Goal: Feedback & Contribution: Contribute content

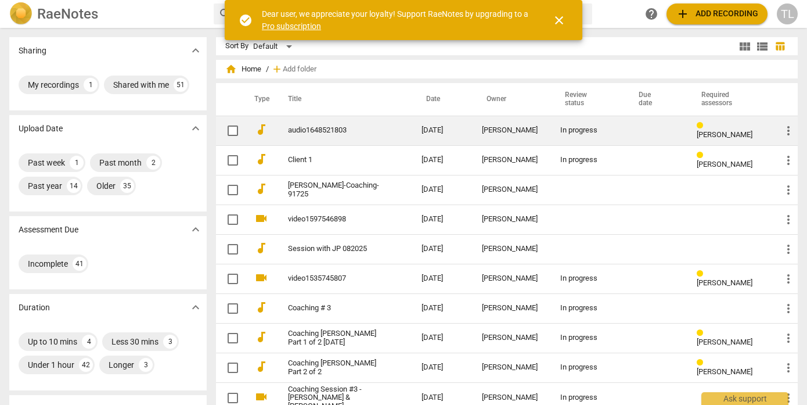
click at [503, 132] on div "[PERSON_NAME]" at bounding box center [512, 130] width 60 height 9
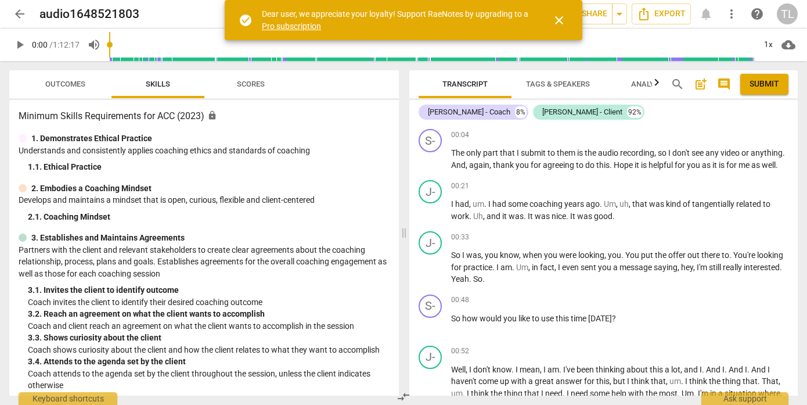
click at [555, 19] on span "close" at bounding box center [559, 20] width 14 height 14
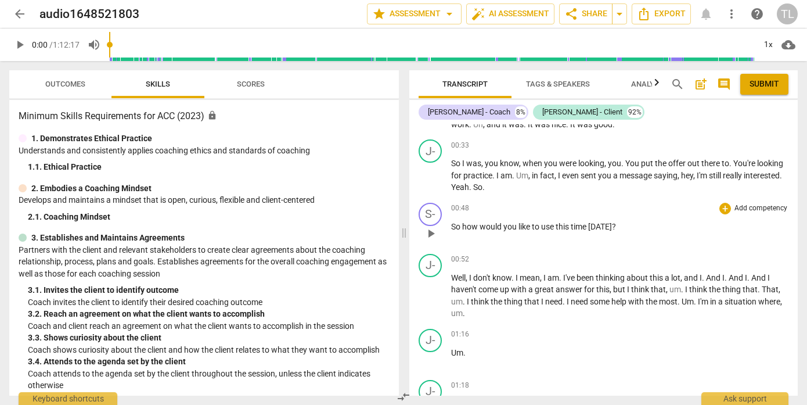
scroll to position [92, 0]
click at [757, 213] on p "Add competency" at bounding box center [760, 208] width 55 height 10
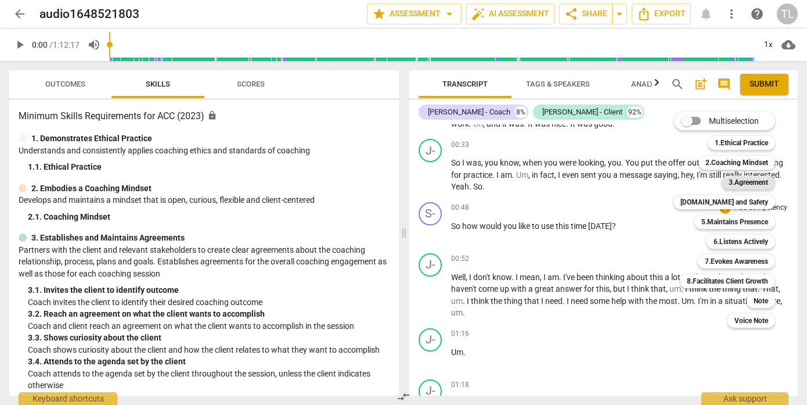
click at [740, 181] on b "3.Agreement" at bounding box center [748, 182] width 39 height 14
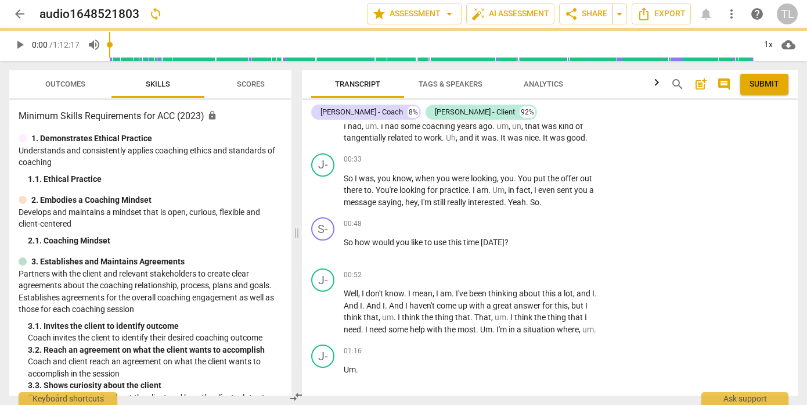
scroll to position [94, 0]
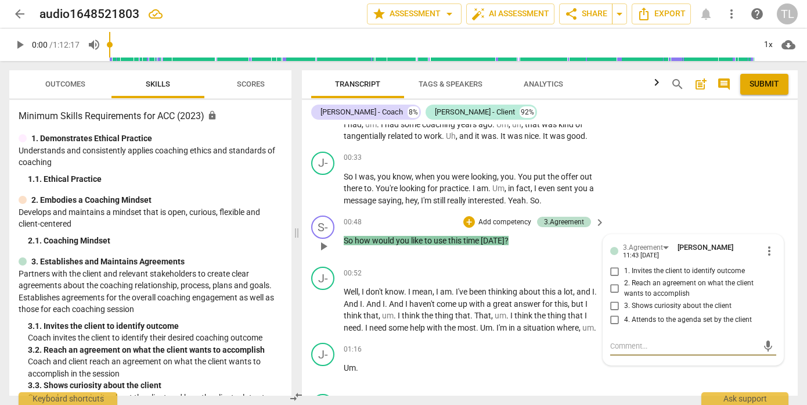
type textarea "I"
type textarea "In"
type textarea "Inv"
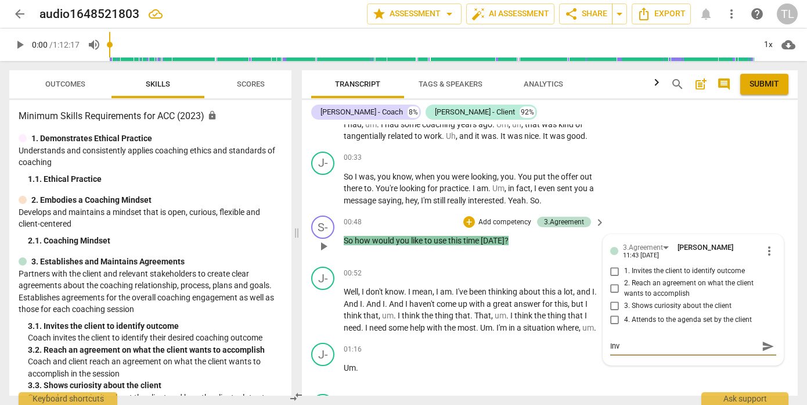
type textarea "Invi"
type textarea "Invit"
type textarea "Invita"
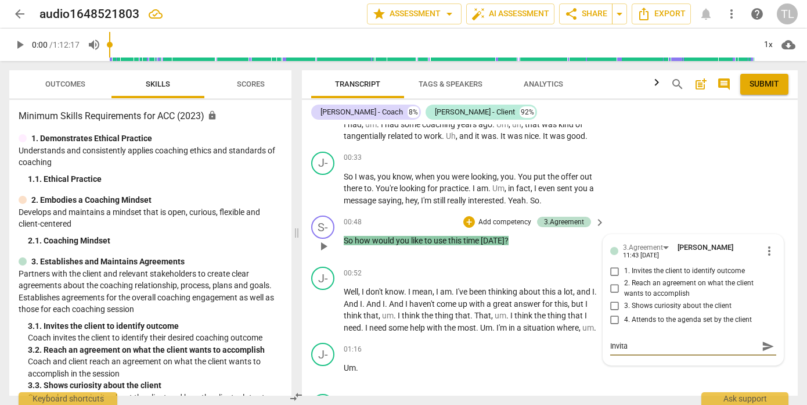
type textarea "Invitat"
type textarea "Invitati"
type textarea "Invitatio"
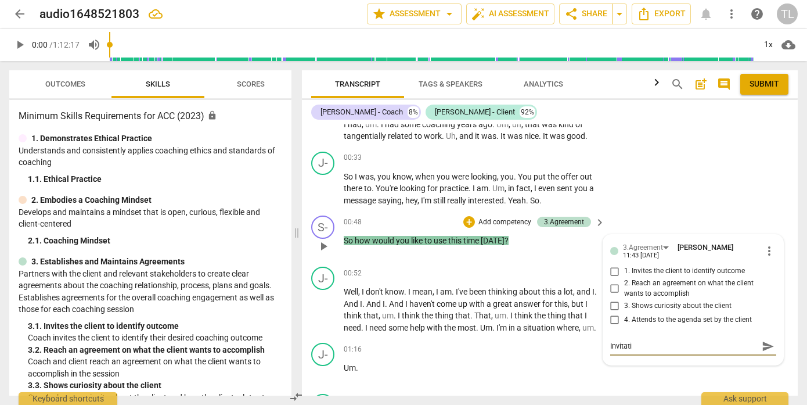
type textarea "Invitatio"
type textarea "Invitation"
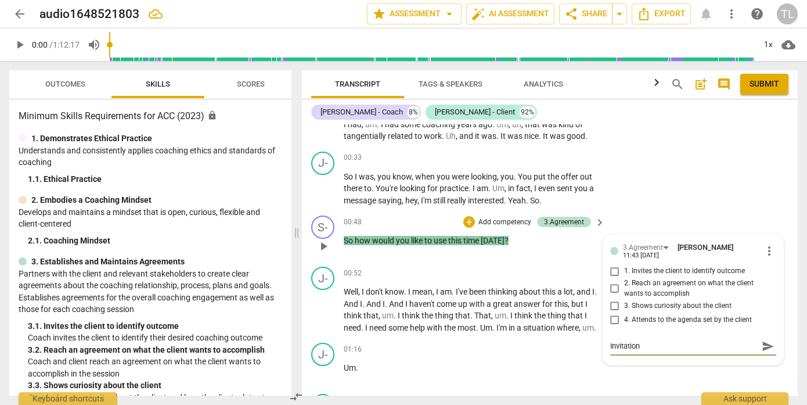
type textarea "Invitation t"
type textarea "Invitation to"
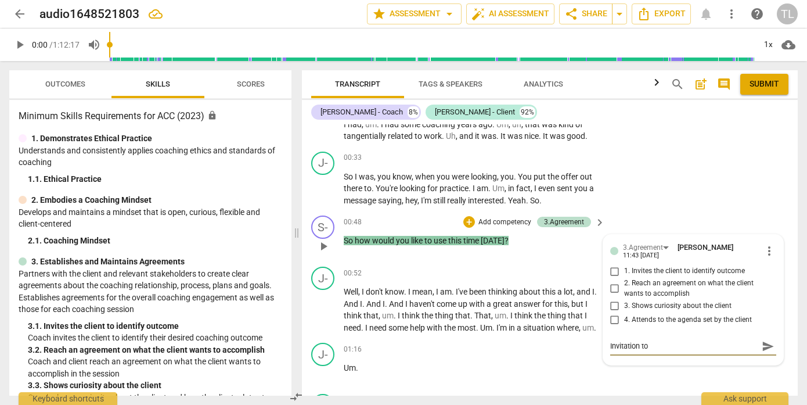
type textarea "Invitation to c"
type textarea "Invitation to co"
type textarea "Invitation to con"
type textarea "Invitation to cons"
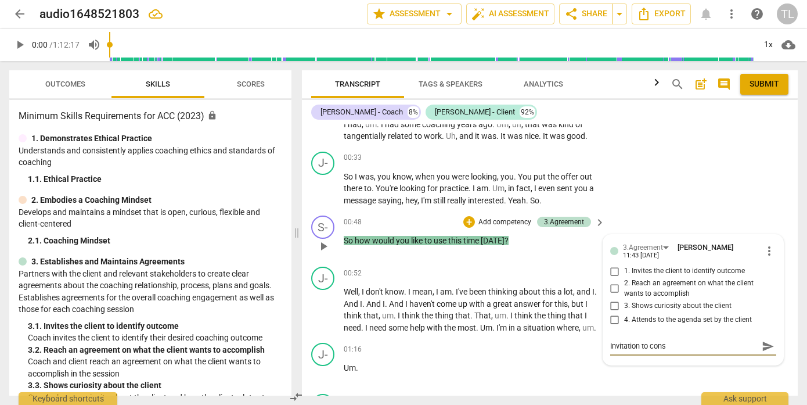
type textarea "Invitation to consi"
type textarea "Invitation to consid"
type textarea "Invitation to conside"
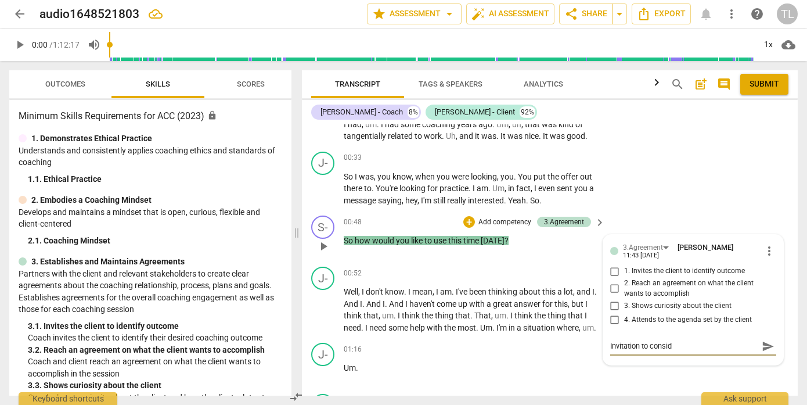
type textarea "Invitation to conside"
type textarea "Invitation to consider"
type textarea "Invitation to consider c"
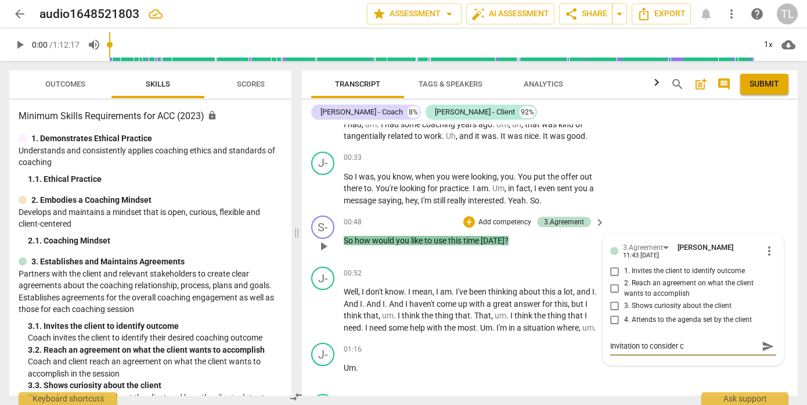
type textarea "Invitation to consider co"
type textarea "Invitation to consider con"
type textarea "Invitation to consider conv"
type textarea "Invitation to consider conve"
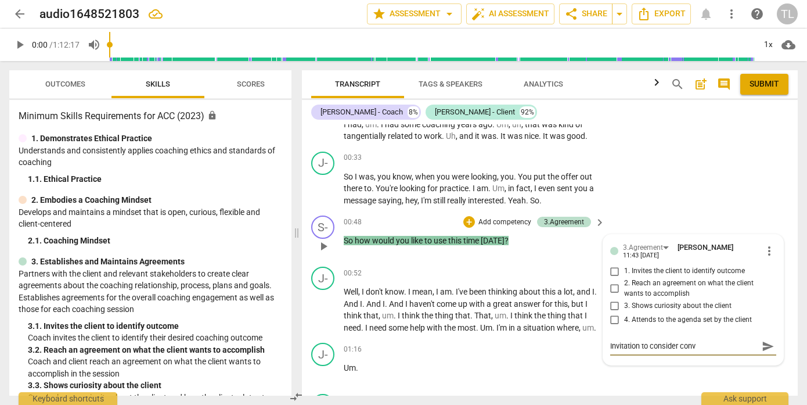
type textarea "Invitation to consider conve"
type textarea "Invitation to consider conver"
type textarea "Invitation to consider convers"
type textarea "Invitation to consider conversa"
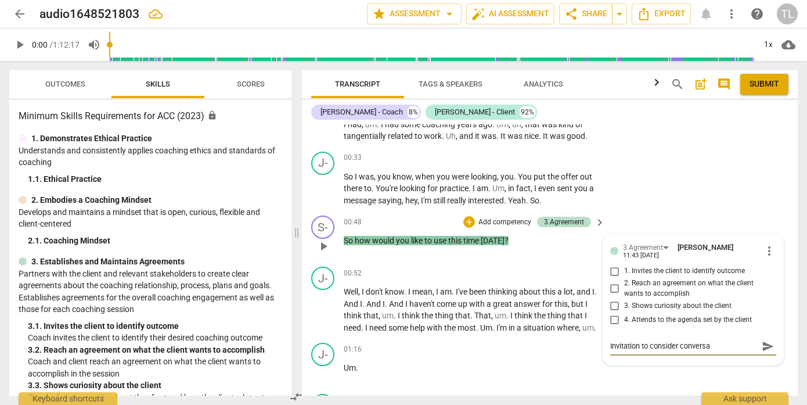
type textarea "Invitation to consider conversat"
type textarea "Invitation to consider conversati"
type textarea "Invitation to consider conversatio"
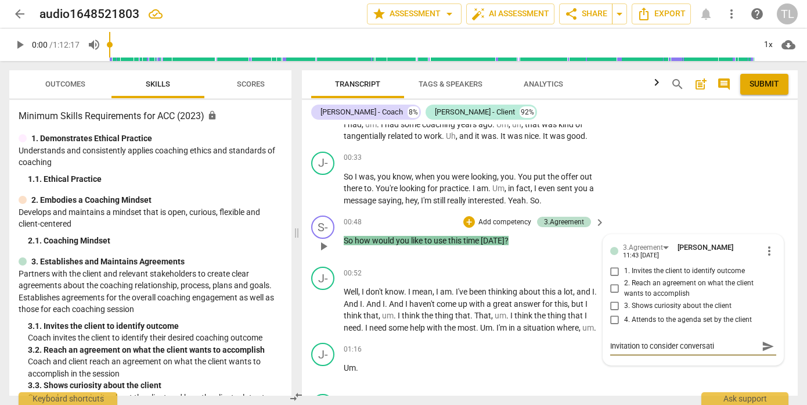
type textarea "Invitation to consider conversatio"
type textarea "Invitation to consider conversation"
type textarea "Invitation to consider conversation f"
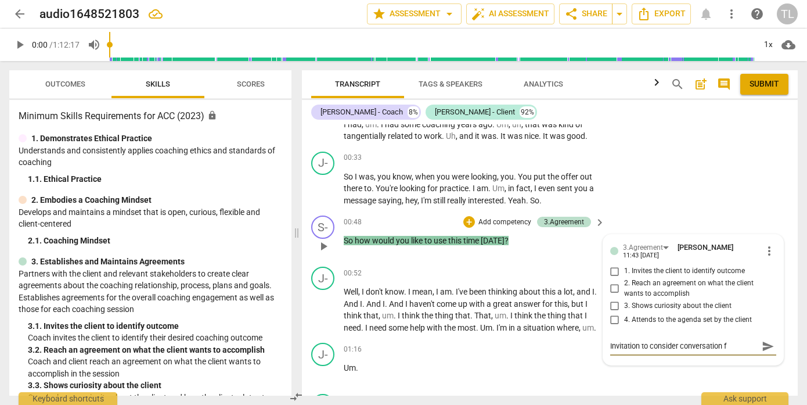
type textarea "Invitation to consider conversation f"
type textarea "Invitation to consider conversation fo"
type textarea "Invitation to consider conversation foc"
type textarea "Invitation to consider conversation focu"
type textarea "Invitation to consider conversation focus"
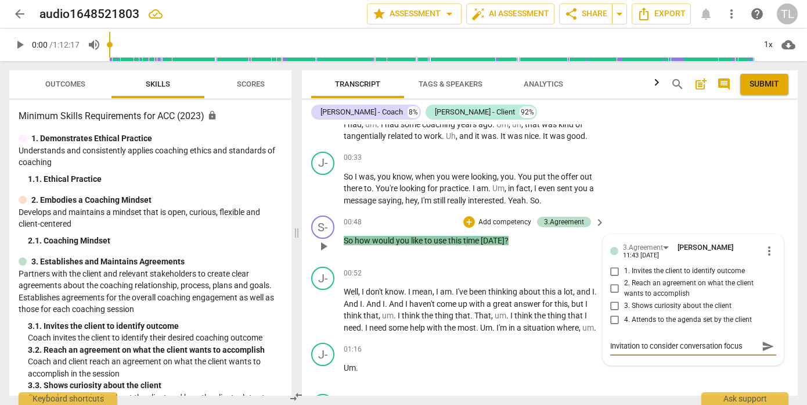
type textarea "Invitation to consider conversation focus"
click at [762, 345] on span "send" at bounding box center [768, 346] width 13 height 13
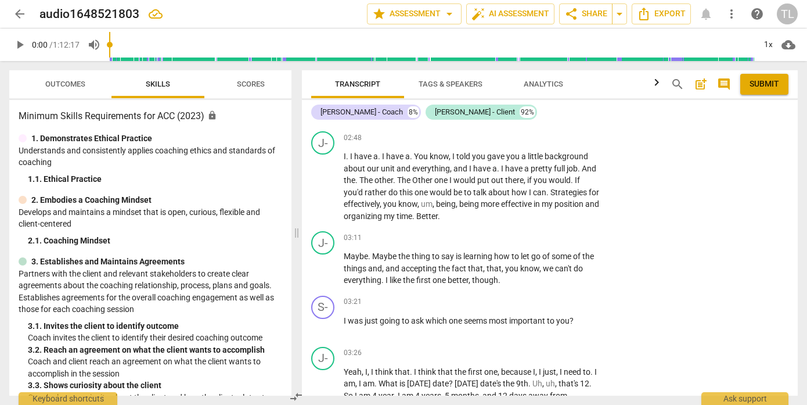
scroll to position [912, 0]
click at [579, 301] on p "Add competency" at bounding box center [563, 301] width 55 height 10
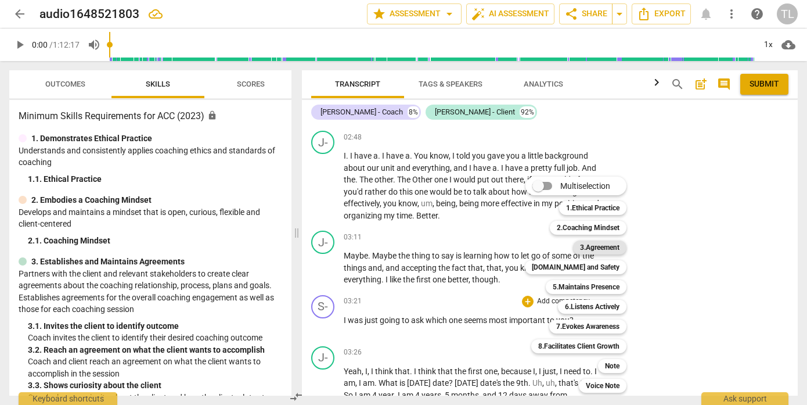
click at [610, 247] on b "3.Agreement" at bounding box center [599, 247] width 39 height 14
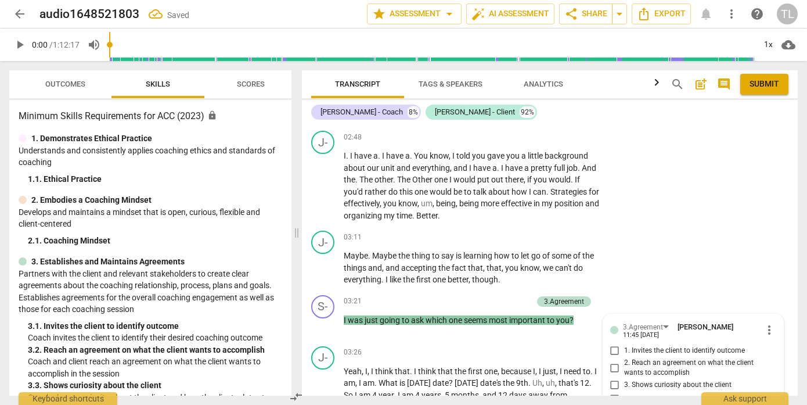
scroll to position [1078, 0]
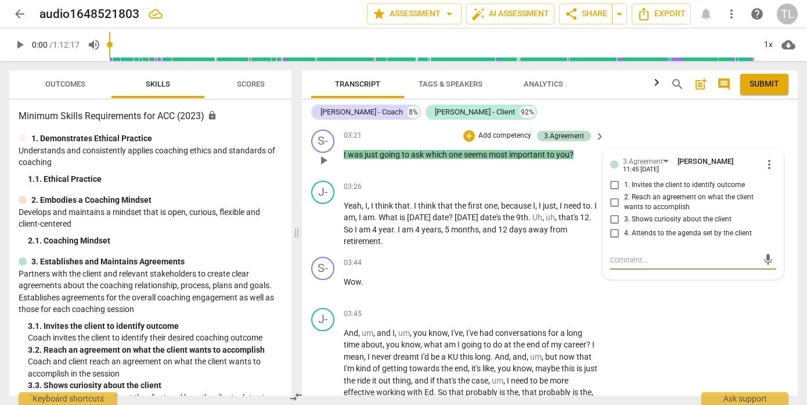
type textarea "N"
type textarea "Ni"
type textarea "Nic"
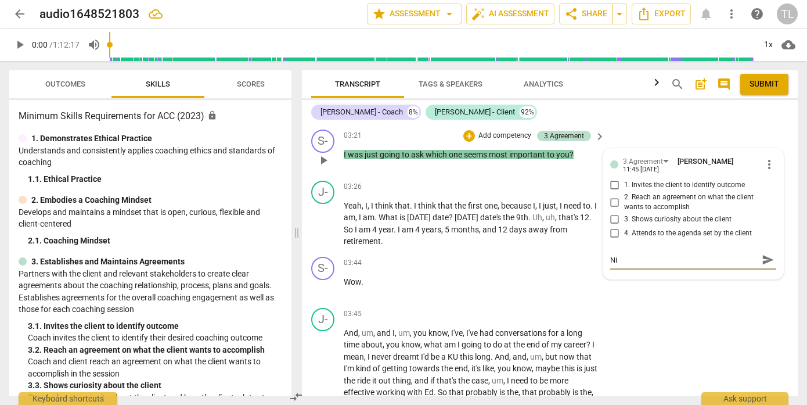
type textarea "Nic"
type textarea "Nice"
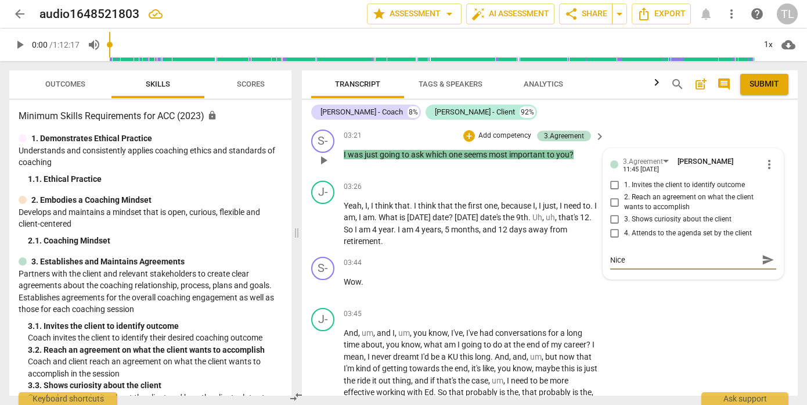
type textarea "Nice j"
type textarea "Nice jo"
type textarea "Nice job"
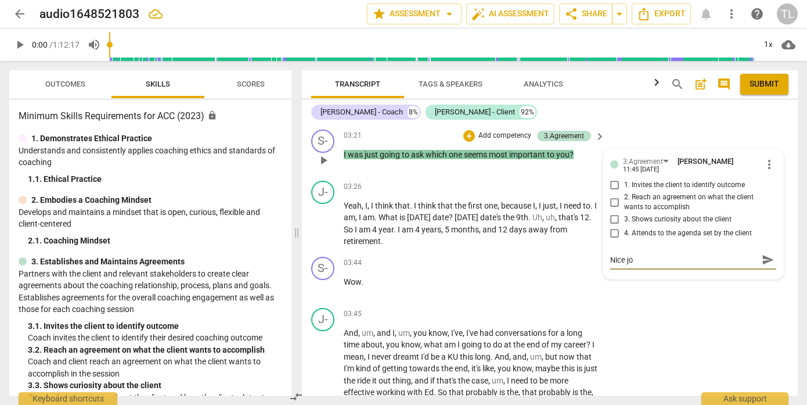
type textarea "Nice job"
type textarea "Nice job o"
type textarea "Nice job of"
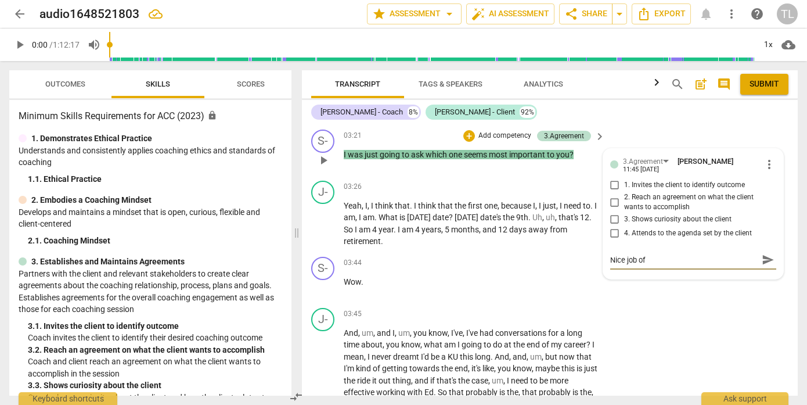
type textarea "Nice job of"
type textarea "Nice job of i"
type textarea "Nice job of in"
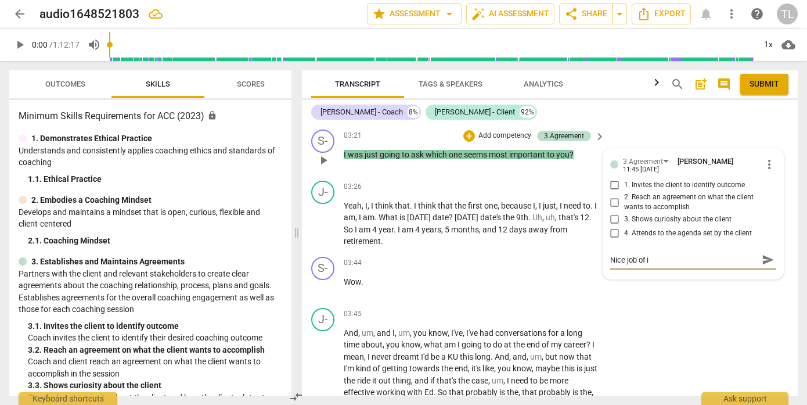
type textarea "Nice job of in"
type textarea "Nice job of inv"
type textarea "Nice job of invi"
type textarea "Nice job of invit"
type textarea "Nice job of inviti"
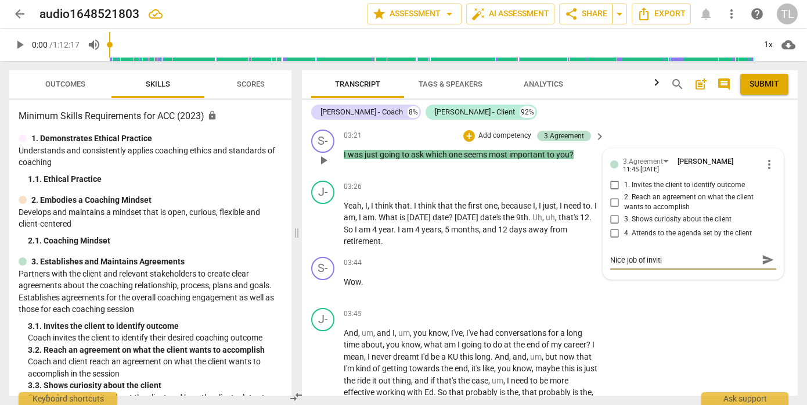
type textarea "Nice job of invitin"
type textarea "Nice job of inviting"
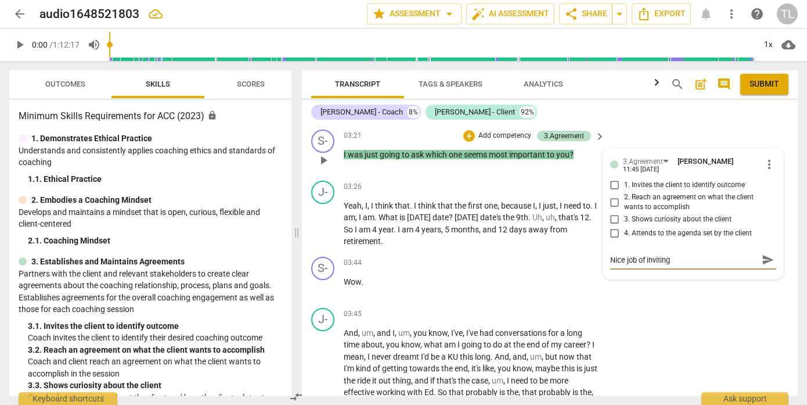
type textarea "Nice job of inviting"
type textarea "Nice job of inviting c"
type textarea "Nice job of inviting cl"
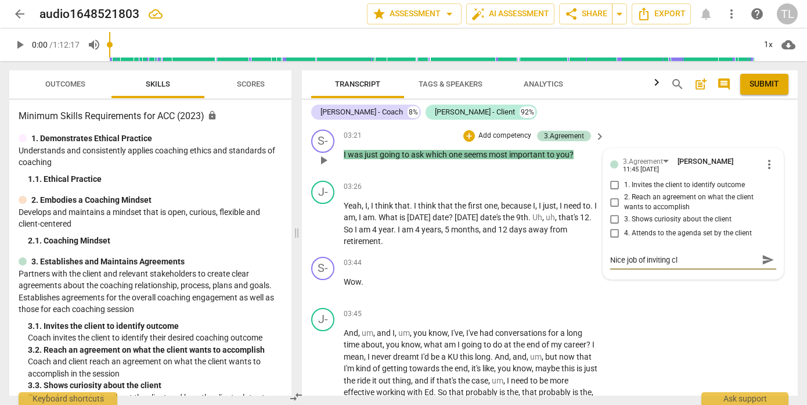
type textarea "Nice job of inviting cli"
type textarea "Nice job of inviting clie"
type textarea "Nice job of inviting clien"
type textarea "Nice job of inviting client"
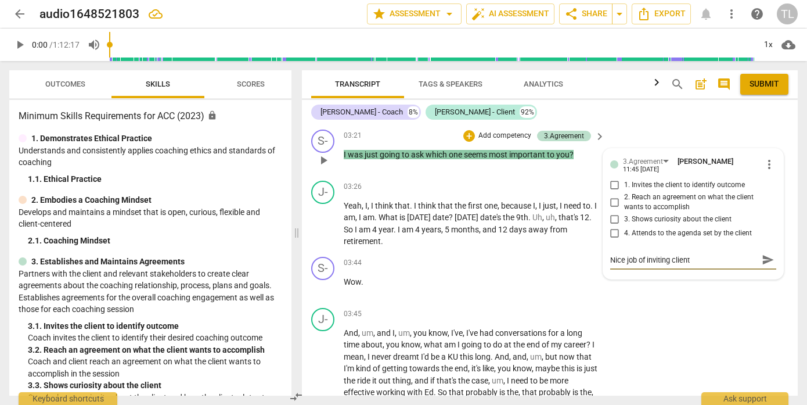
type textarea "Nice job of inviting client"
type textarea "Nice job of inviting client t"
type textarea "Nice job of inviting client to"
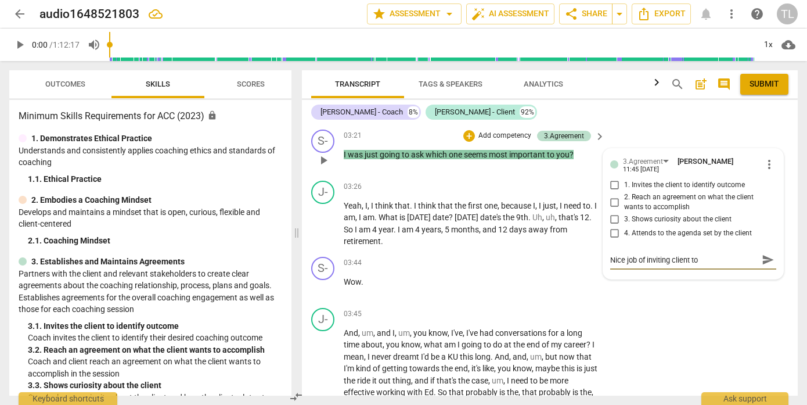
type textarea "Nice job of inviting client to"
type textarea "Nice job of inviting client to c"
type textarea "Nice job of inviting client to ch"
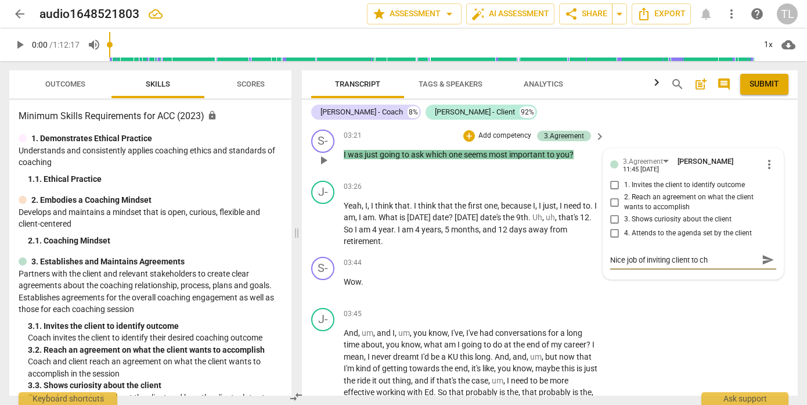
type textarea "Nice job of inviting client to cho"
type textarea "Nice job of inviting client to choo"
type textarea "Nice job of inviting client to choos"
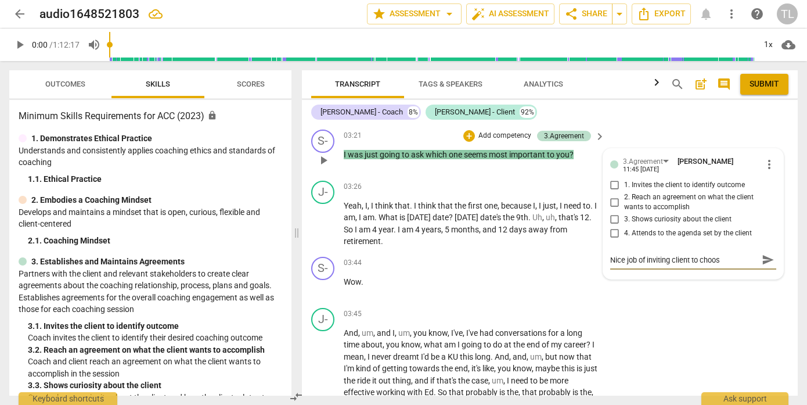
type textarea "Nice job of inviting client to choose"
click at [762, 263] on span "send" at bounding box center [768, 260] width 13 height 13
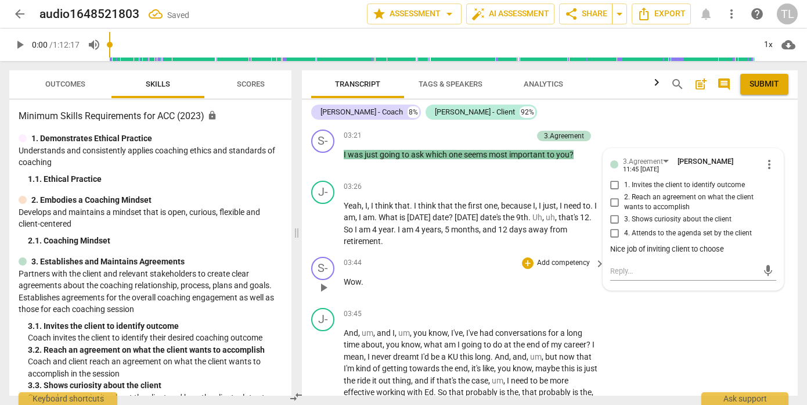
click at [499, 273] on div "03:44 + Add competency keyboard_arrow_right Wow ." at bounding box center [475, 278] width 262 height 42
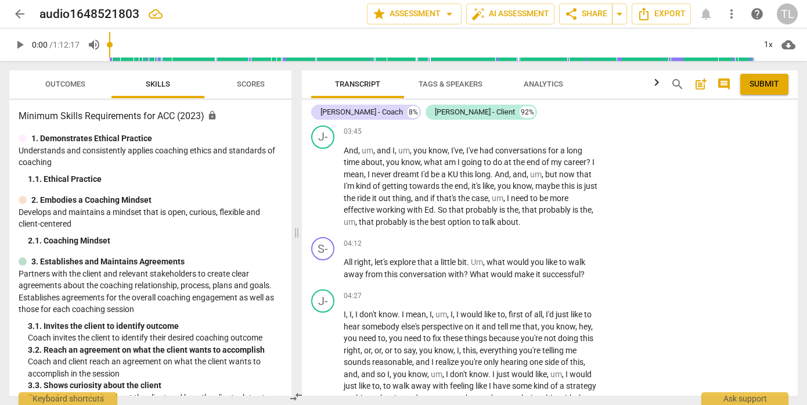
scroll to position [1262, 0]
click at [574, 243] on p "Add competency" at bounding box center [563, 242] width 55 height 10
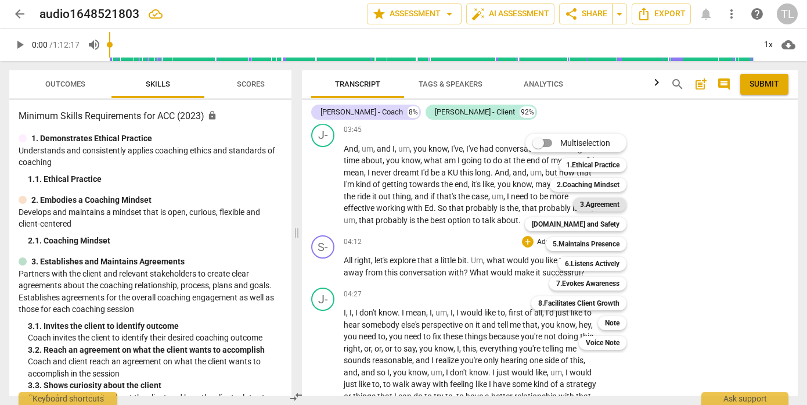
click at [610, 204] on b "3.Agreement" at bounding box center [599, 204] width 39 height 14
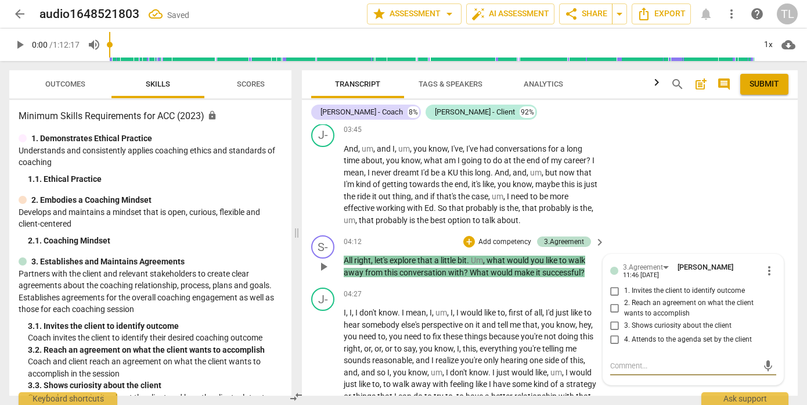
click at [616, 293] on input "1. Invites the client to identify outcome" at bounding box center [615, 291] width 19 height 14
checkbox input "true"
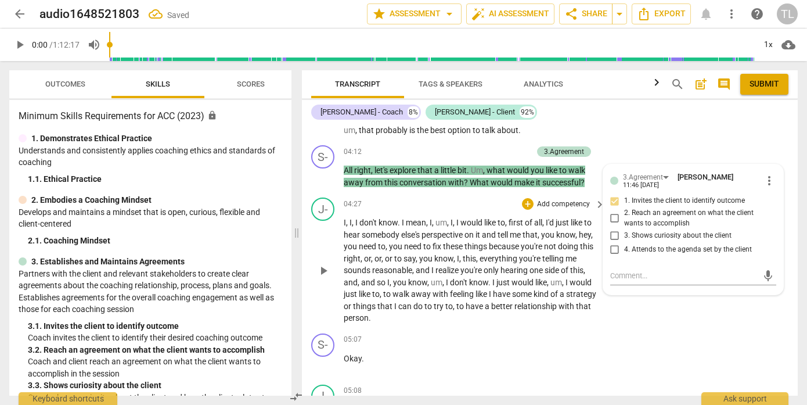
scroll to position [1352, 0]
click at [626, 319] on div "J- play_arrow pause 04:27 + Add competency keyboard_arrow_right I , I , I don't…" at bounding box center [550, 261] width 496 height 136
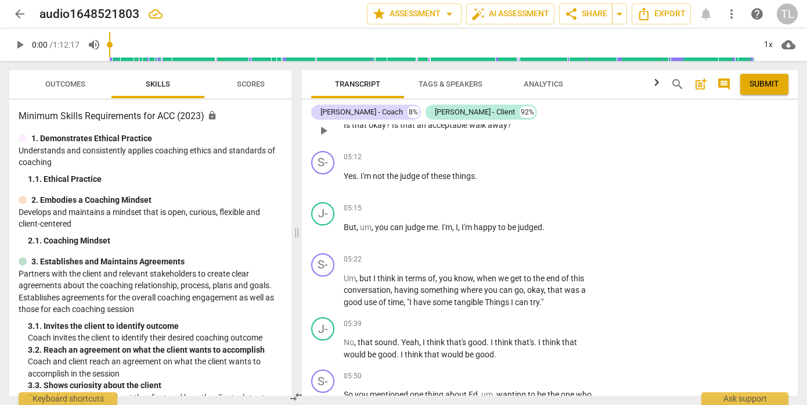
scroll to position [1639, 0]
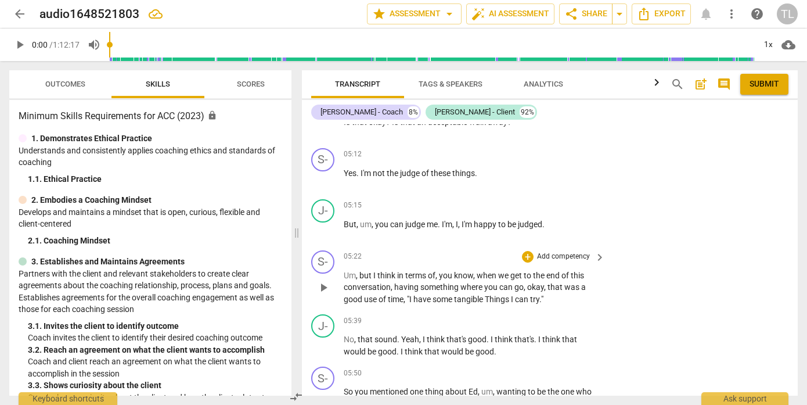
click at [576, 255] on p "Add competency" at bounding box center [563, 256] width 55 height 10
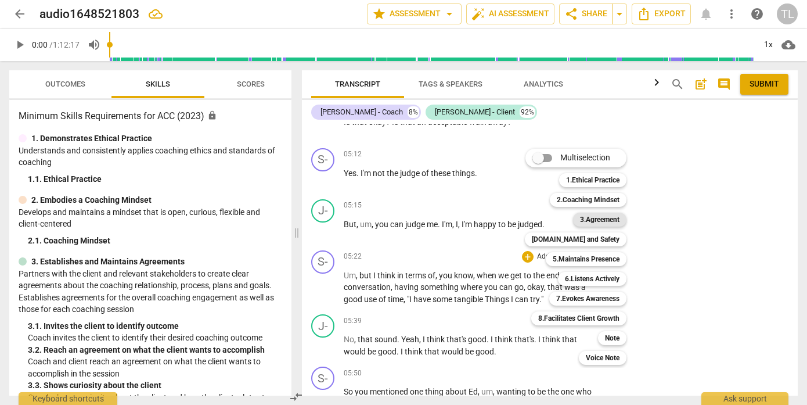
click at [604, 221] on b "3.Agreement" at bounding box center [599, 219] width 39 height 14
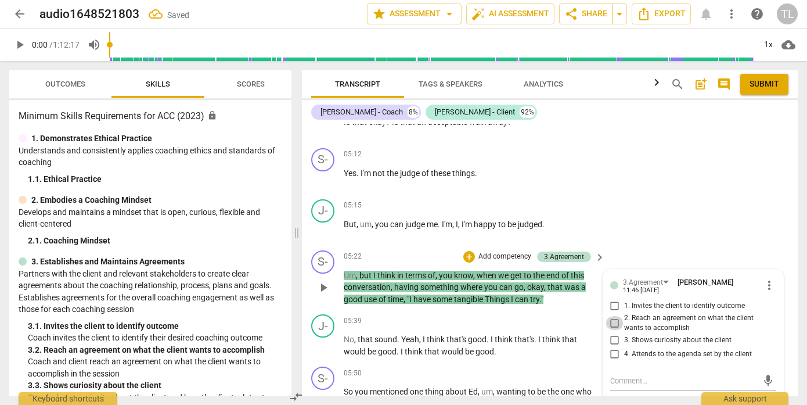
click at [616, 323] on input "2. Reach an agreement on what the client wants to accomplish" at bounding box center [615, 323] width 19 height 14
checkbox input "true"
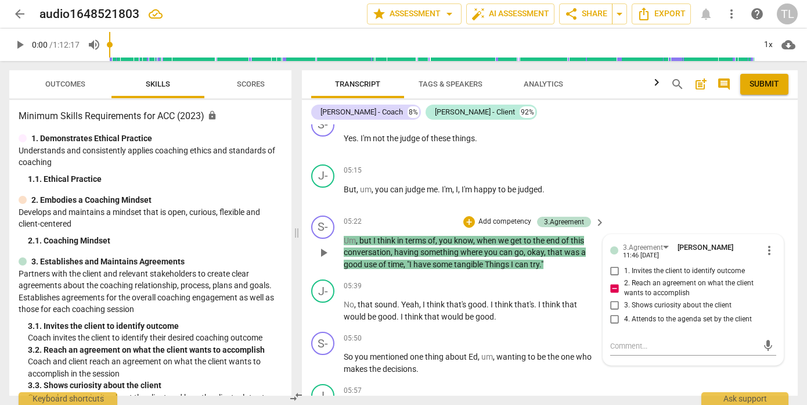
scroll to position [1680, 0]
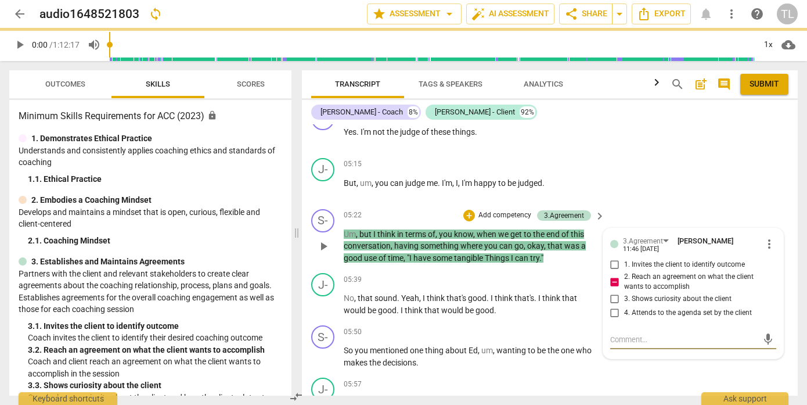
click at [647, 336] on textarea at bounding box center [683, 339] width 147 height 11
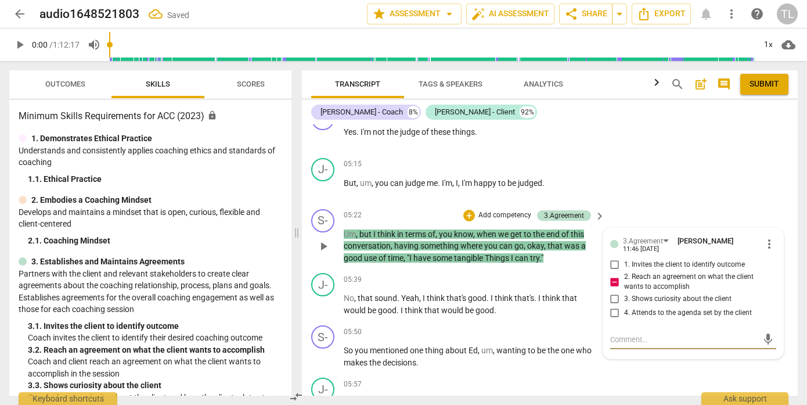
type textarea "C"
type textarea "Ca"
type textarea "Car"
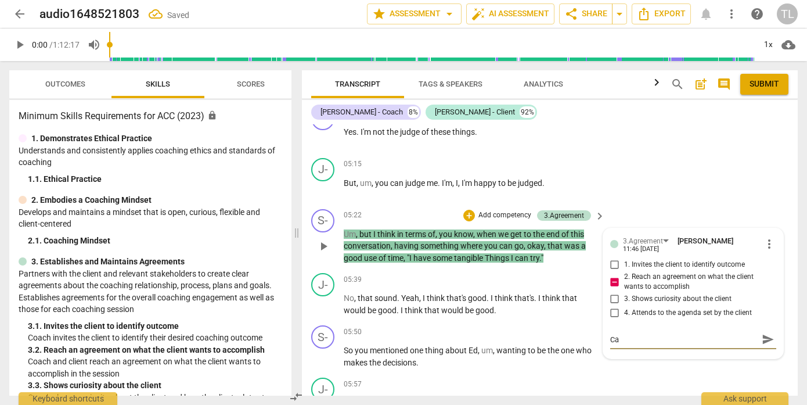
type textarea "Car"
type textarea "Care"
type textarea "Caref"
type textarea "Carefu"
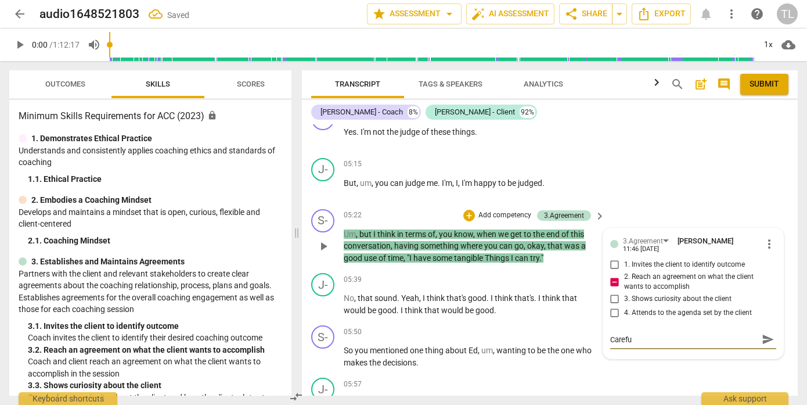
type textarea "Careful"
type textarea "Careful a"
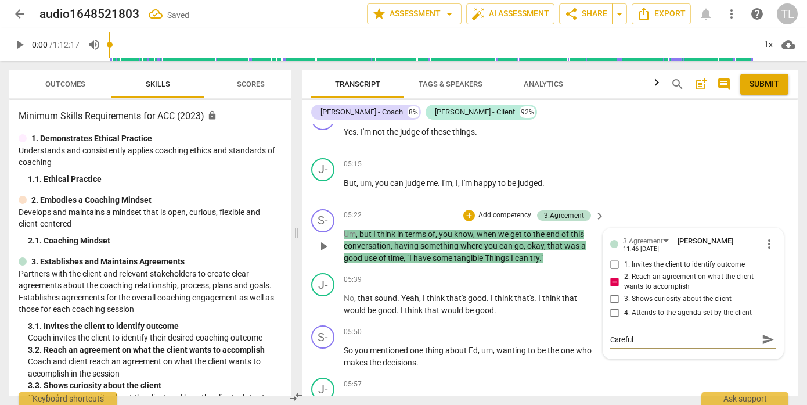
type textarea "Careful a"
type textarea "Careful ab"
type textarea "Careful abo"
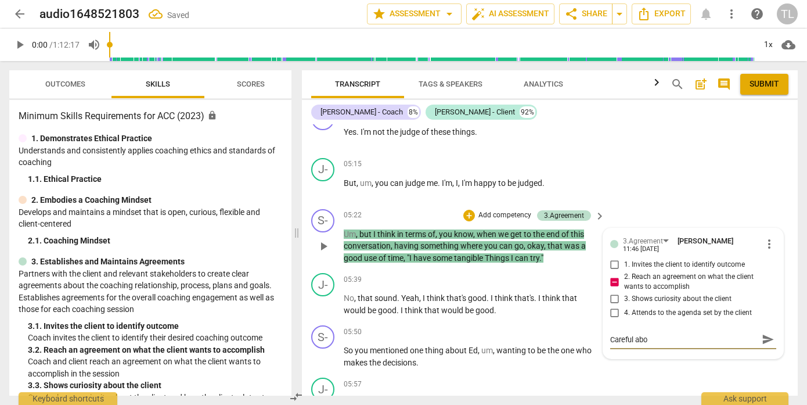
type textarea "Careful abou"
type textarea "Careful about"
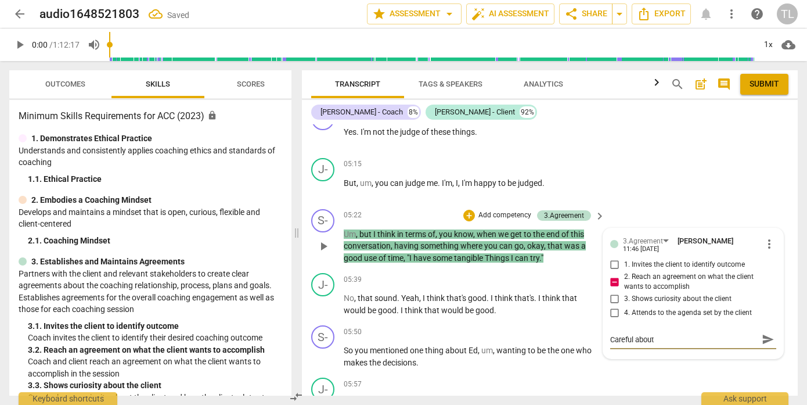
type textarea "Careful about"
type textarea "Careful about g"
type textarea "Careful about gi"
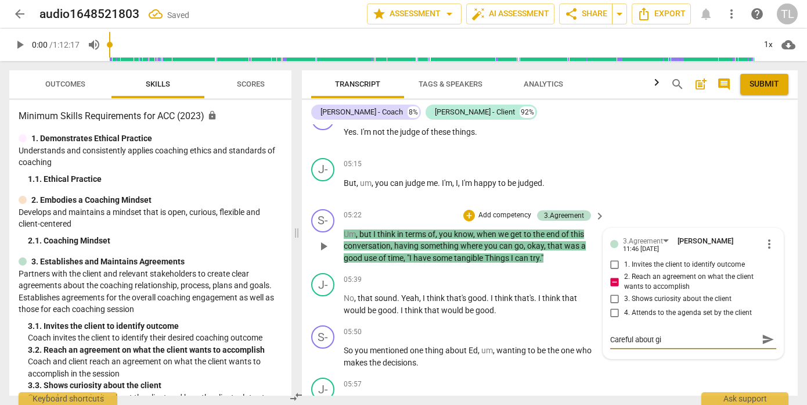
type textarea "Careful about giv"
type textarea "Careful about givi"
type textarea "Careful about givin"
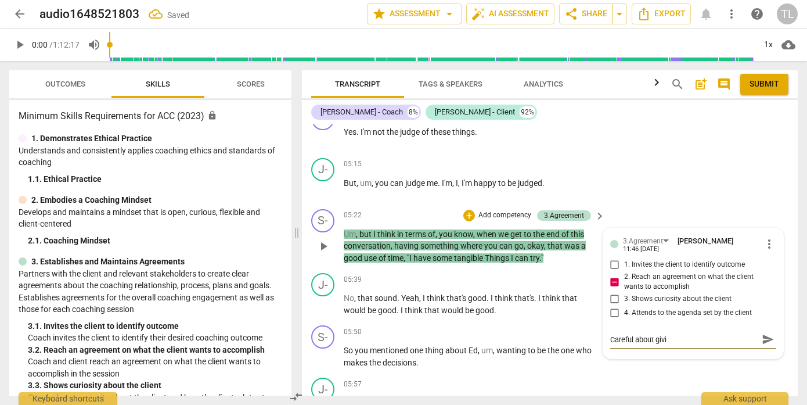
type textarea "Careful about givin"
type textarea "Careful about giving"
type textarea "Careful about giving t"
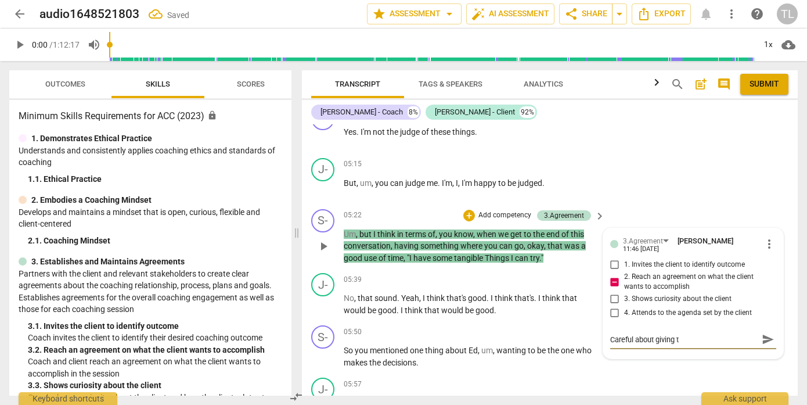
type textarea "Careful about giving te"
type textarea "Careful about giving teh"
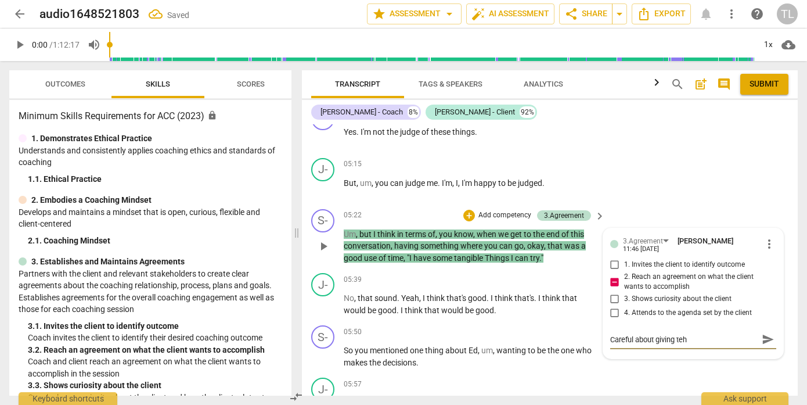
type textarea "Careful about giving teh"
type textarea "Careful about giving teh o"
type textarea "Careful about giving teh ou"
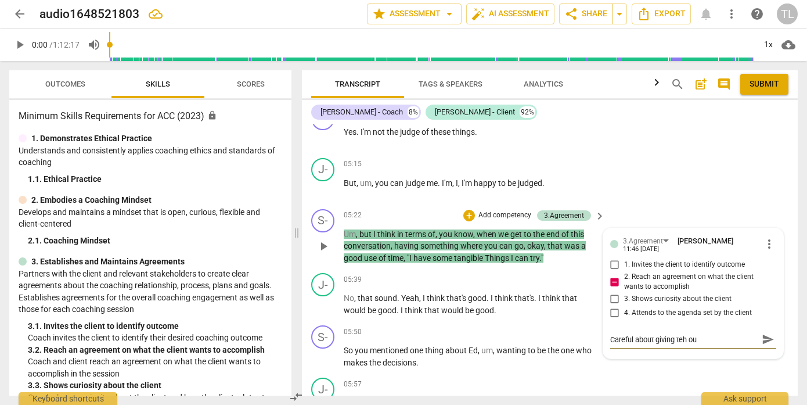
type textarea "Careful about giving teh out"
type textarea "Careful about giving teh ou"
type textarea "Careful about giving teh o"
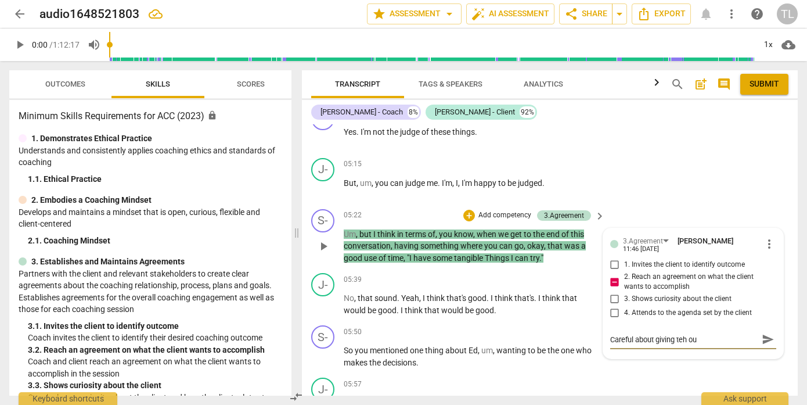
type textarea "Careful about giving teh o"
type textarea "Careful about giving teh"
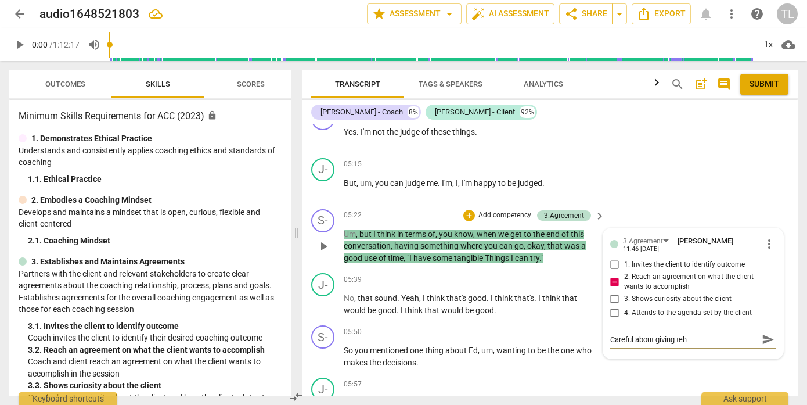
type textarea "Careful about giving te"
type textarea "Careful about giving t"
type textarea "Careful about giving th"
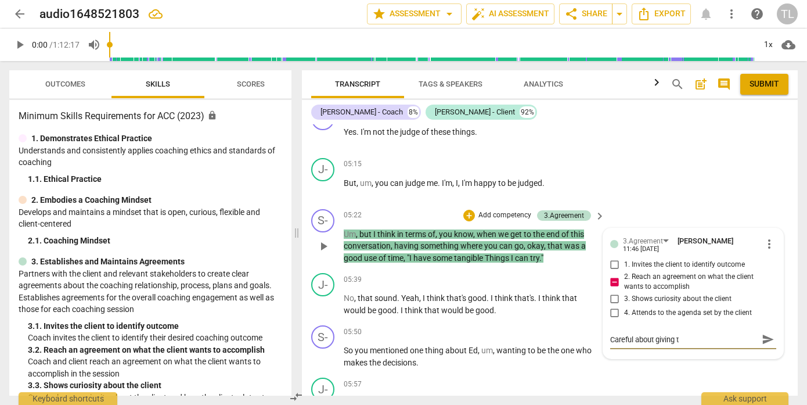
type textarea "Careful about giving th"
click at [762, 341] on span "send" at bounding box center [768, 339] width 13 height 13
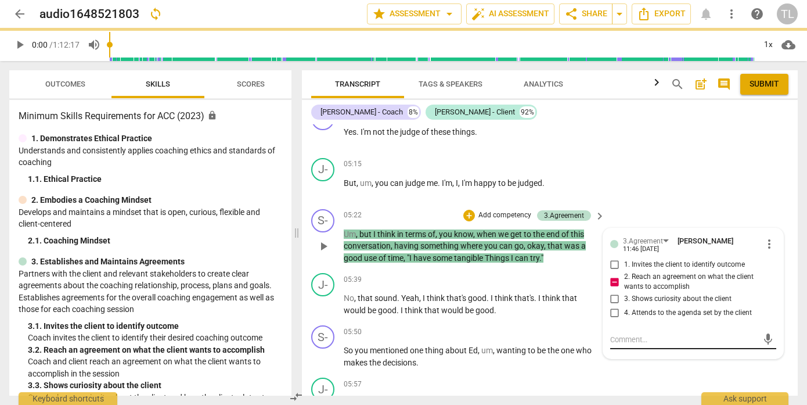
scroll to position [0, 0]
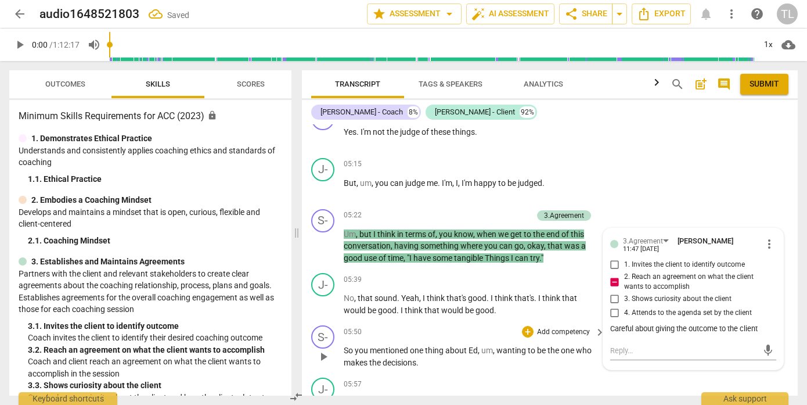
click at [545, 322] on div "S- play_arrow pause 05:50 + Add competency keyboard_arrow_right So you mentione…" at bounding box center [550, 346] width 496 height 52
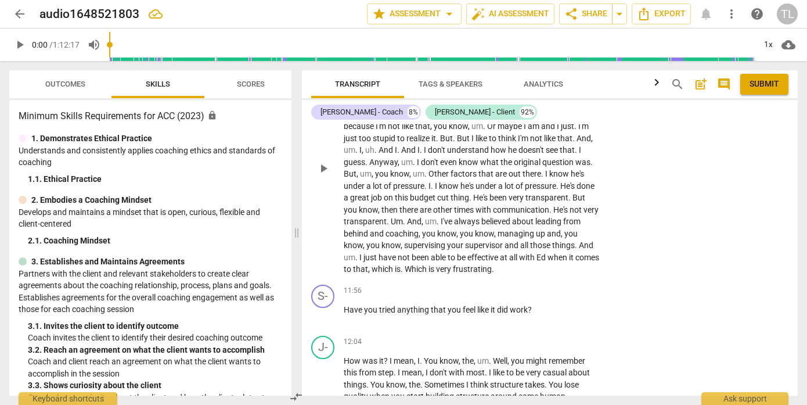
scroll to position [3048, 0]
click at [577, 296] on p "Add competency" at bounding box center [563, 290] width 55 height 10
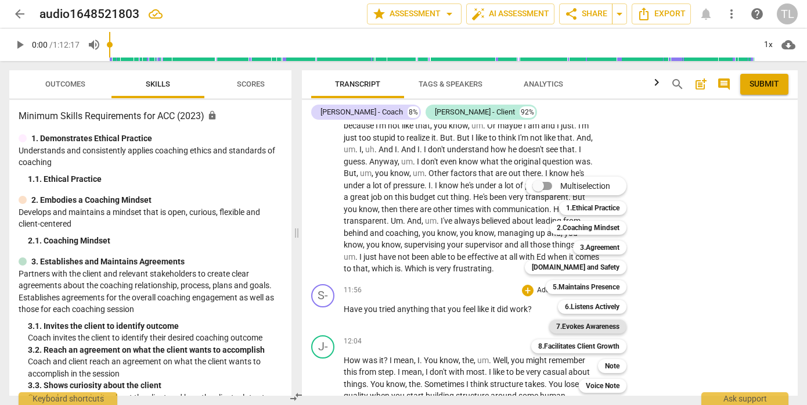
click at [589, 333] on b "7.Evokes Awareness" at bounding box center [587, 326] width 63 height 14
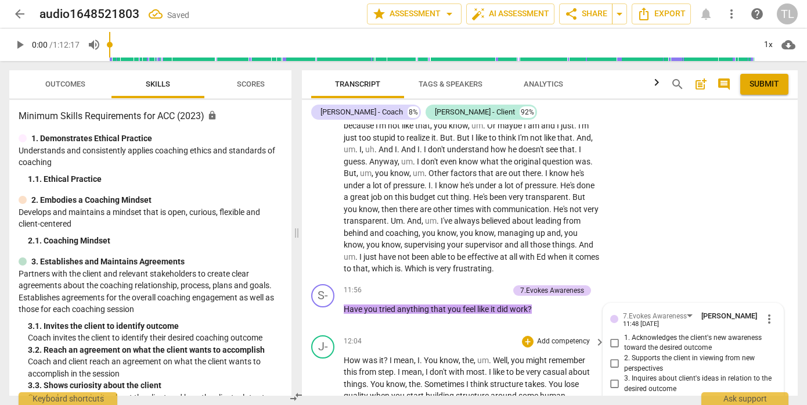
scroll to position [3214, 0]
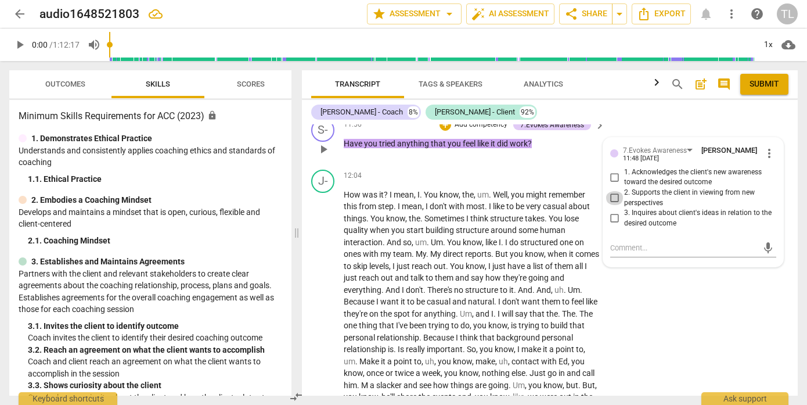
click at [614, 205] on input "2. Supports the client in viewing from new perspectives" at bounding box center [615, 198] width 19 height 14
click at [614, 184] on input "1. Acknowledges the client's new awareness toward the desired outcome" at bounding box center [615, 177] width 19 height 14
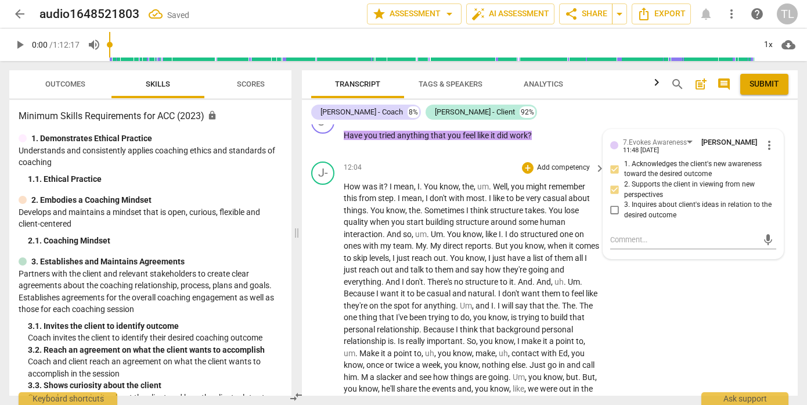
scroll to position [3223, 0]
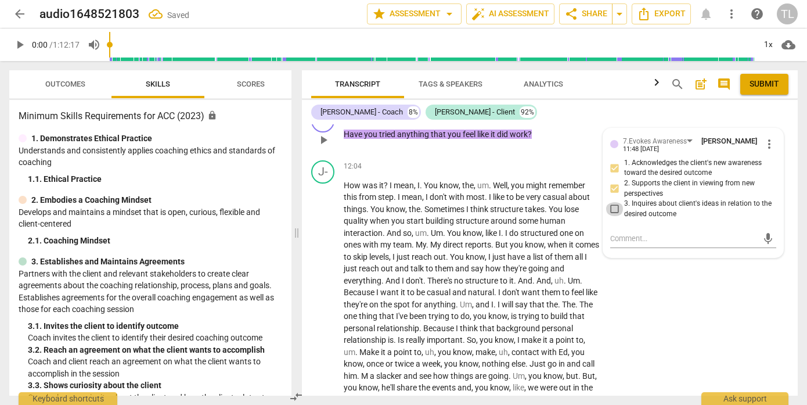
click at [608, 216] on input "3. Inquires about client's ideas in relation to the desired outcome" at bounding box center [615, 209] width 19 height 14
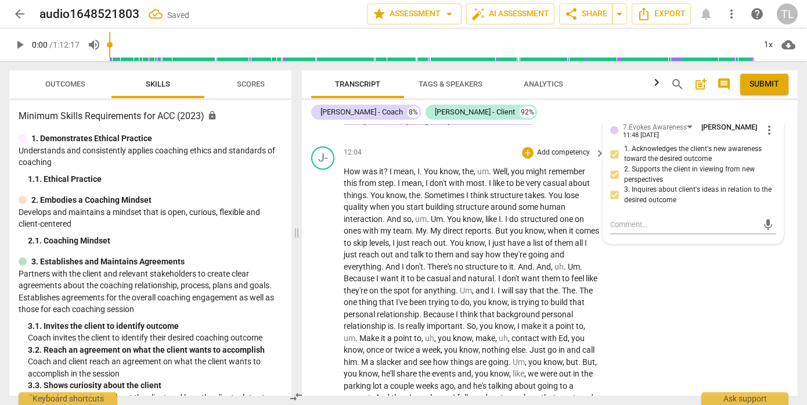
scroll to position [3239, 0]
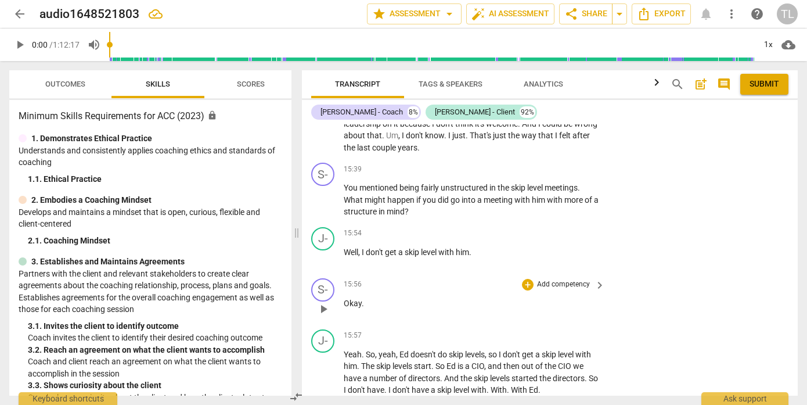
scroll to position [3882, 0]
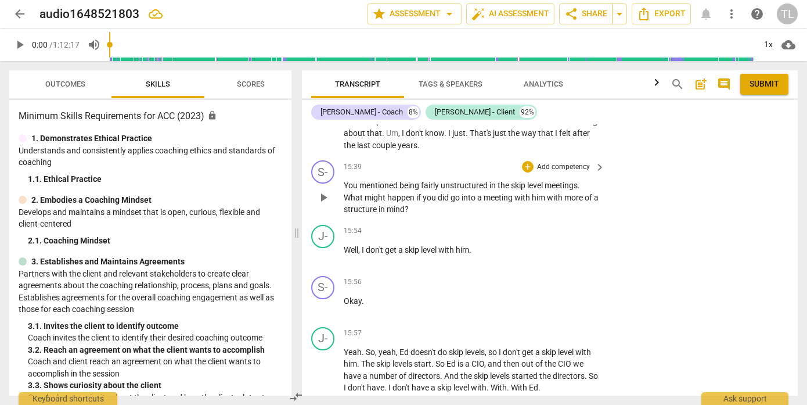
click at [561, 172] on p "Add competency" at bounding box center [563, 167] width 55 height 10
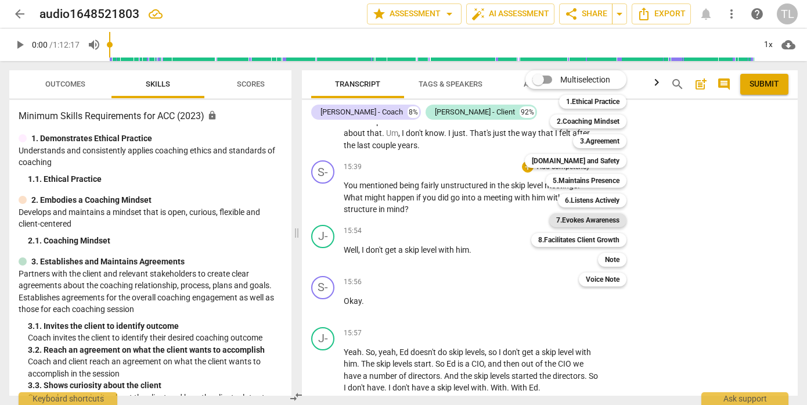
click at [581, 220] on b "7.Evokes Awareness" at bounding box center [587, 220] width 63 height 14
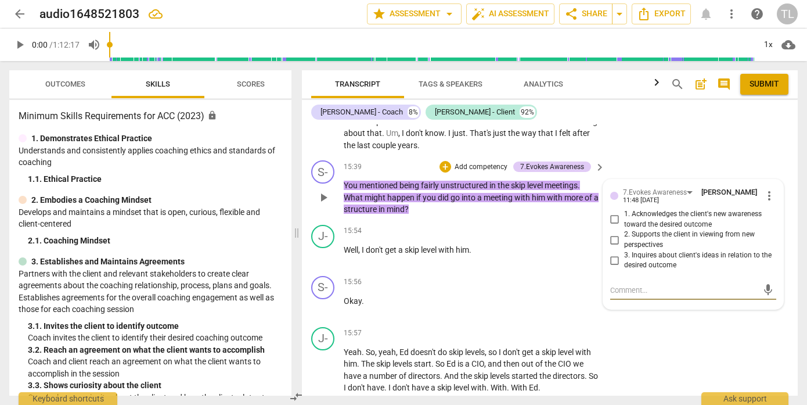
click at [610, 267] on input "3. Inquires about client's ideas in relation to the desired outcome" at bounding box center [615, 260] width 19 height 14
click at [631, 296] on textarea at bounding box center [683, 289] width 147 height 11
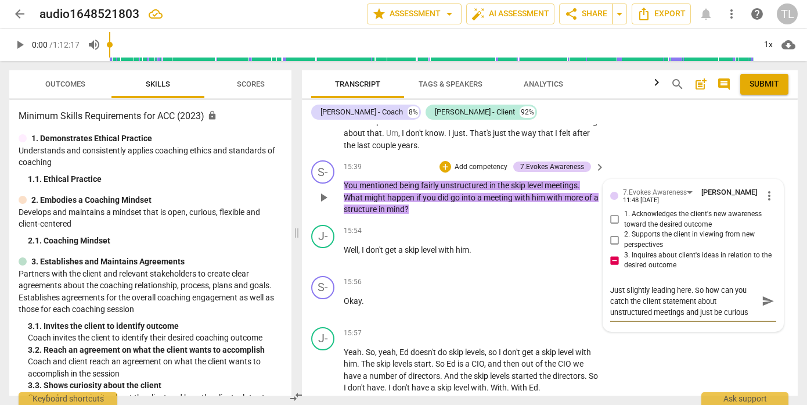
scroll to position [10, 0]
click at [762, 307] on span "send" at bounding box center [768, 300] width 13 height 13
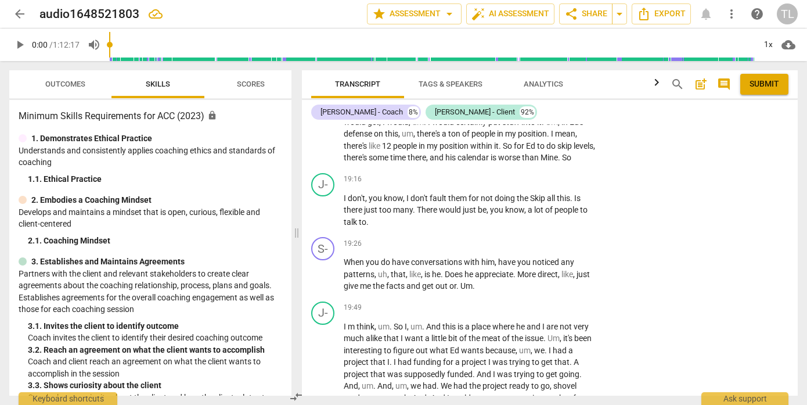
scroll to position [4926, 0]
click at [578, 250] on p "Add competency" at bounding box center [563, 244] width 55 height 10
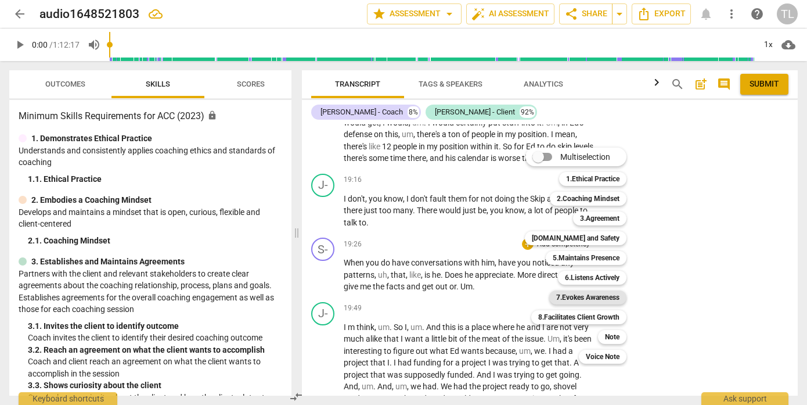
click at [597, 299] on b "7.Evokes Awareness" at bounding box center [587, 297] width 63 height 14
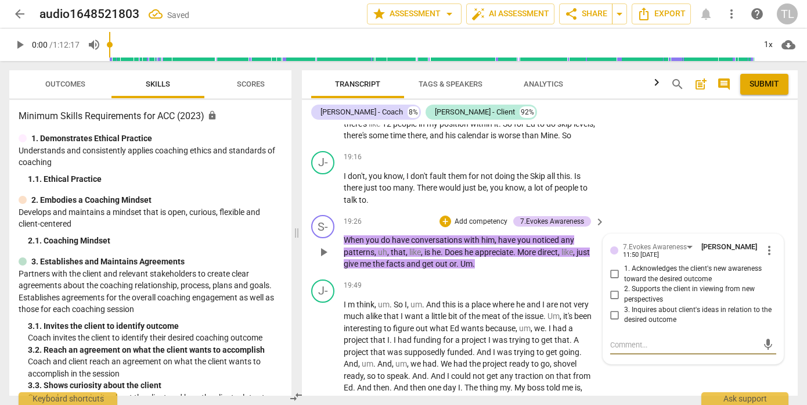
scroll to position [4950, 0]
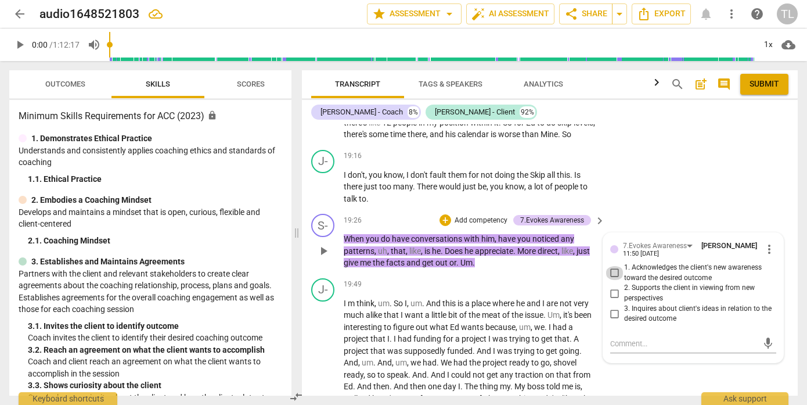
click at [613, 280] on input "1. Acknowledges the client's new awareness toward the desired outcome" at bounding box center [615, 273] width 19 height 14
click at [648, 349] on textarea at bounding box center [683, 343] width 147 height 11
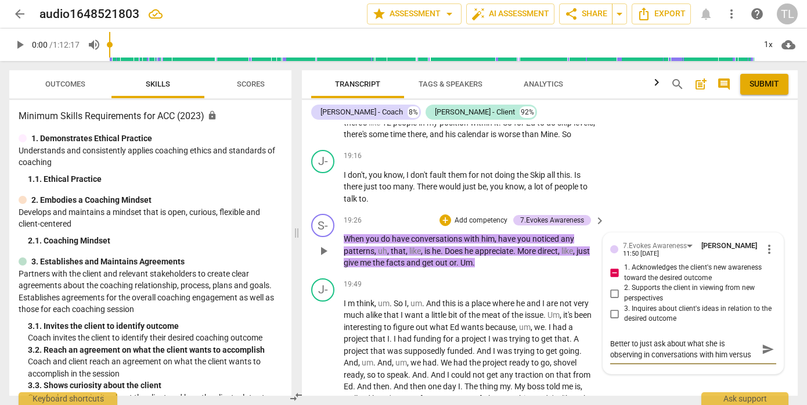
scroll to position [10, 0]
click at [762, 355] on span "send" at bounding box center [768, 349] width 13 height 13
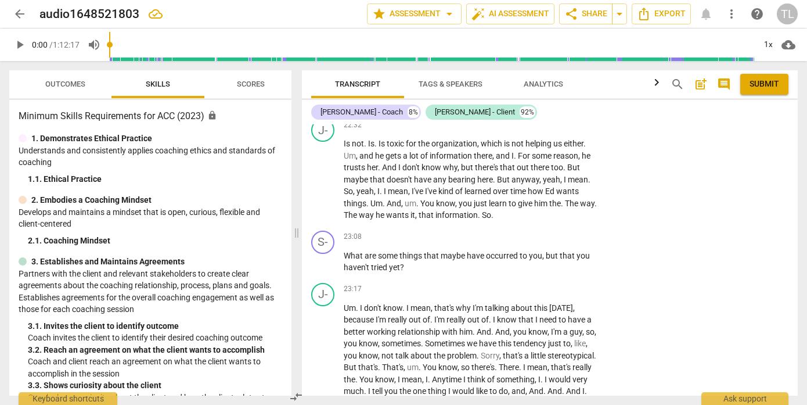
scroll to position [5650, 0]
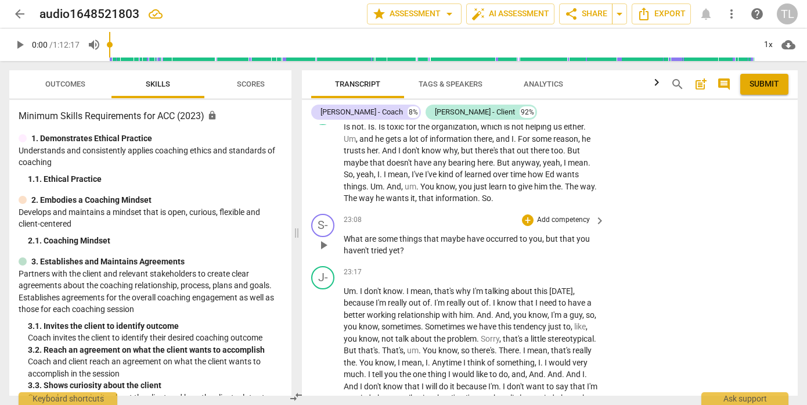
click at [573, 225] on p "Add competency" at bounding box center [563, 220] width 55 height 10
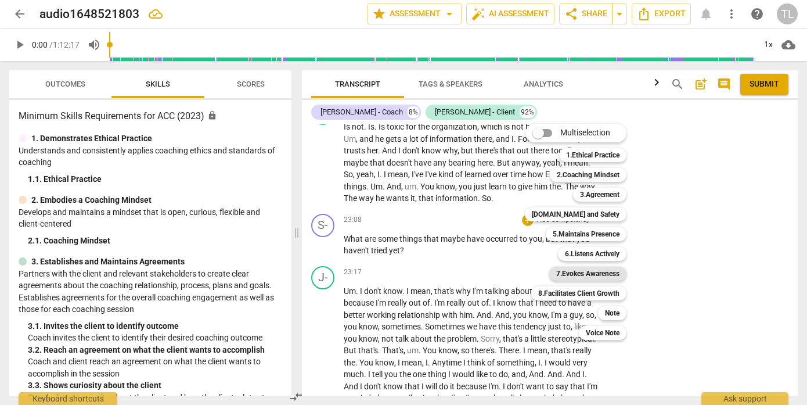
click at [592, 276] on b "7.Evokes Awareness" at bounding box center [587, 273] width 63 height 14
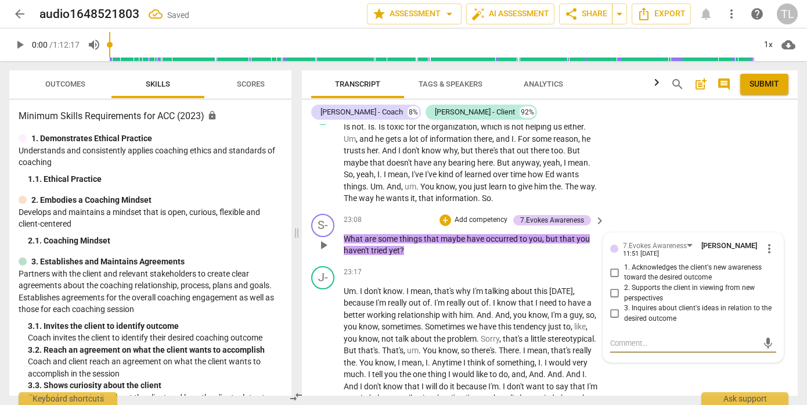
click at [611, 300] on input "2. Supports the client in viewing from new perspectives" at bounding box center [615, 293] width 19 height 14
click at [611, 279] on input "1. Acknowledges the client's new awareness toward the desired outcome" at bounding box center [615, 272] width 19 height 14
click at [613, 320] on input "3. Inquires about client's ideas in relation to the desired outcome" at bounding box center [615, 314] width 19 height 14
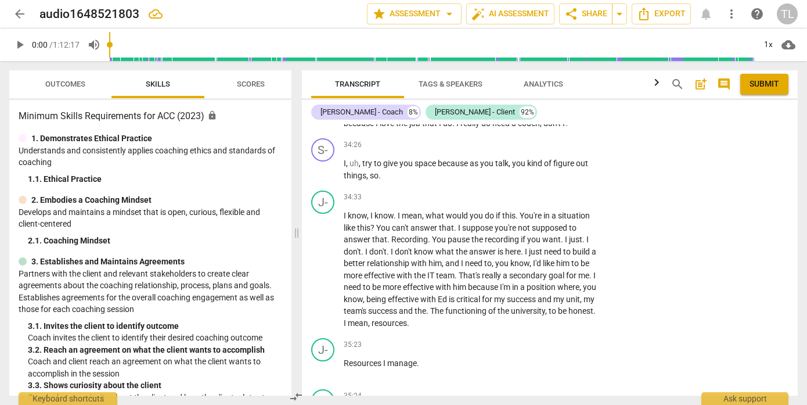
scroll to position [7922, 0]
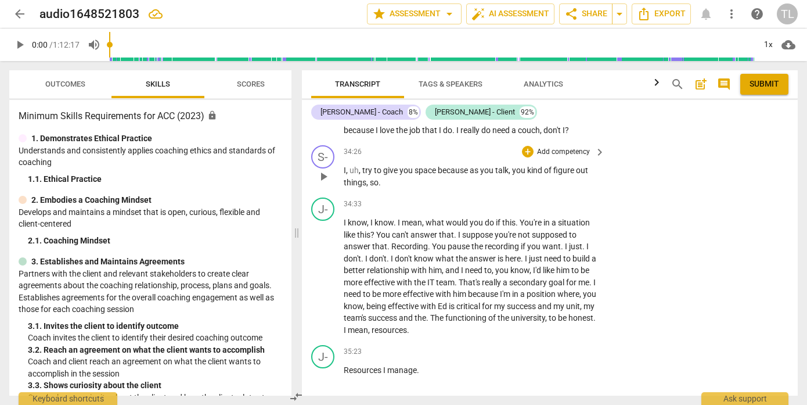
click at [575, 157] on p "Add competency" at bounding box center [563, 152] width 55 height 10
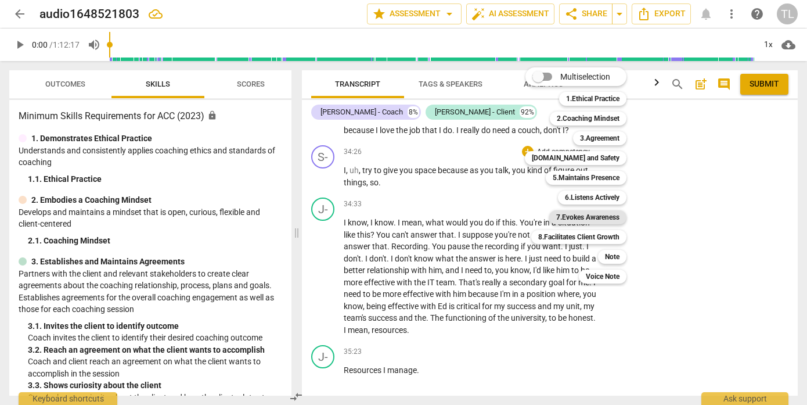
click at [576, 217] on b "7.Evokes Awareness" at bounding box center [587, 217] width 63 height 14
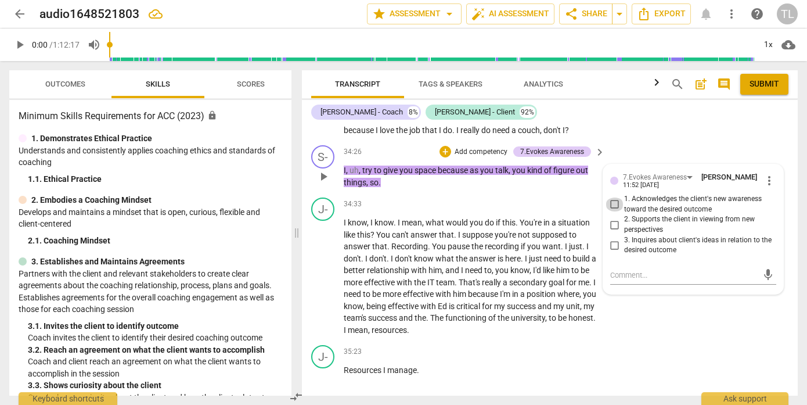
click at [613, 211] on input "1. Acknowledges the client's new awareness toward the desired outcome" at bounding box center [615, 204] width 19 height 14
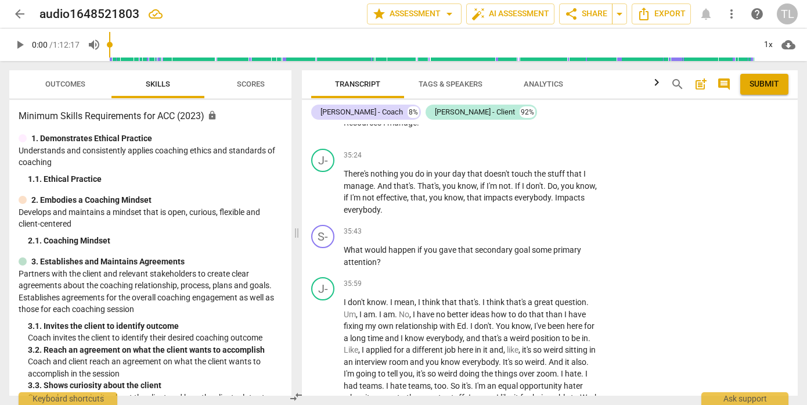
scroll to position [8192, 0]
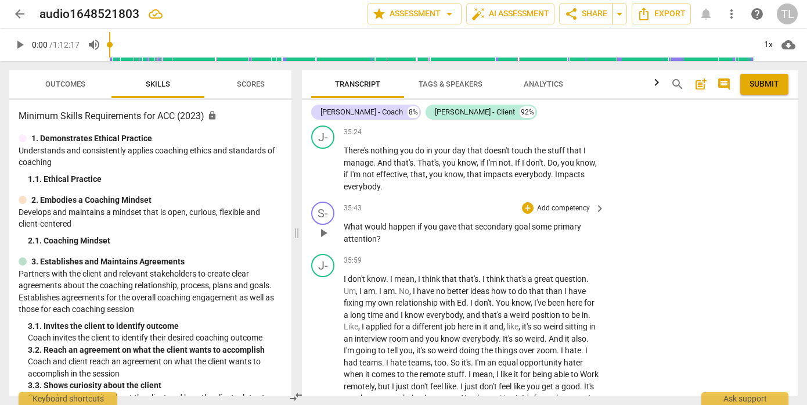
click at [572, 214] on p "Add competency" at bounding box center [563, 208] width 55 height 10
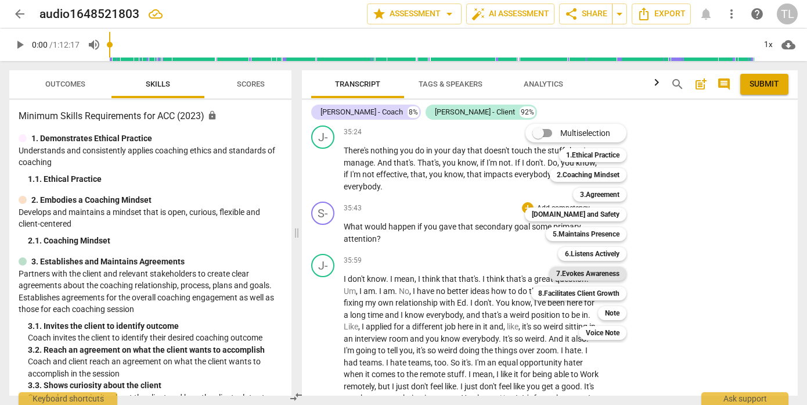
click at [597, 271] on b "7.Evokes Awareness" at bounding box center [587, 273] width 63 height 14
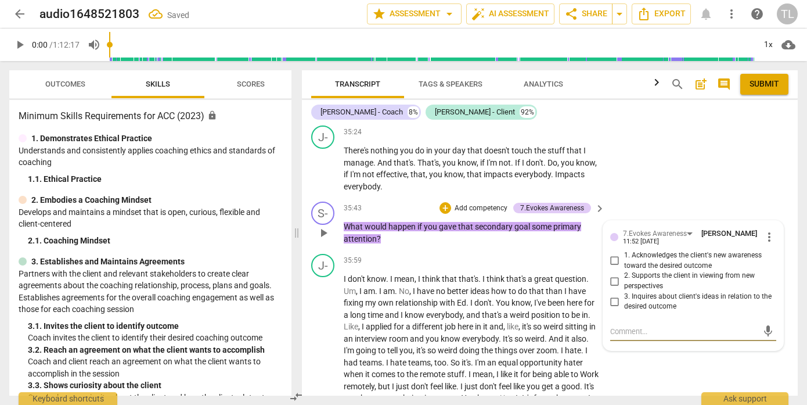
click at [615, 268] on input "1. Acknowledges the client's new awareness toward the desired outcome" at bounding box center [615, 261] width 19 height 14
click at [611, 288] on input "2. Supports the client in viewing from new perspectives" at bounding box center [615, 281] width 19 height 14
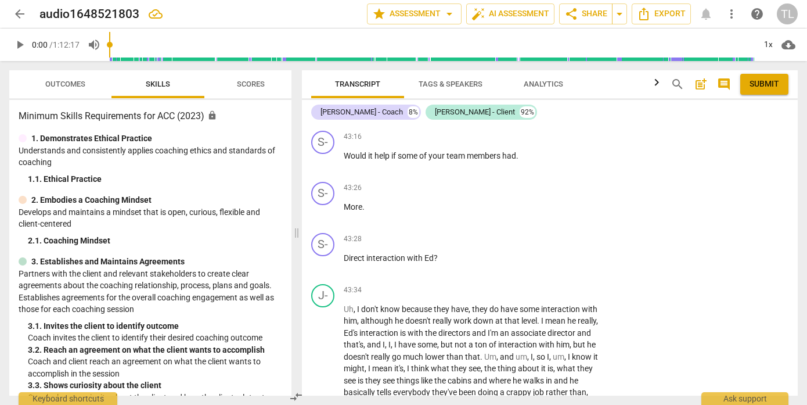
scroll to position [9433, 0]
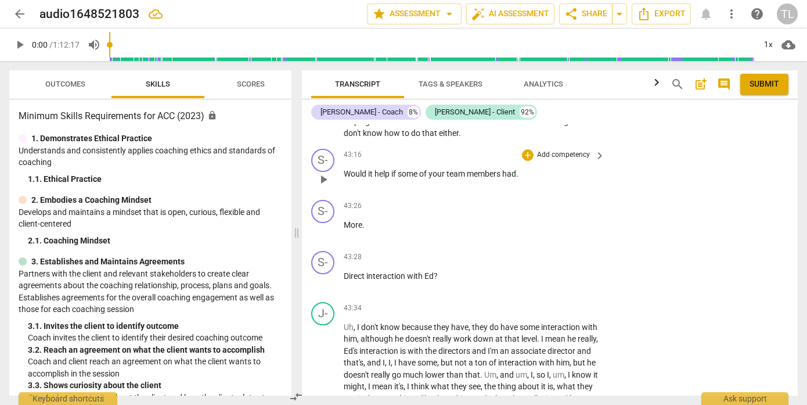
click at [553, 160] on p "Add competency" at bounding box center [563, 155] width 55 height 10
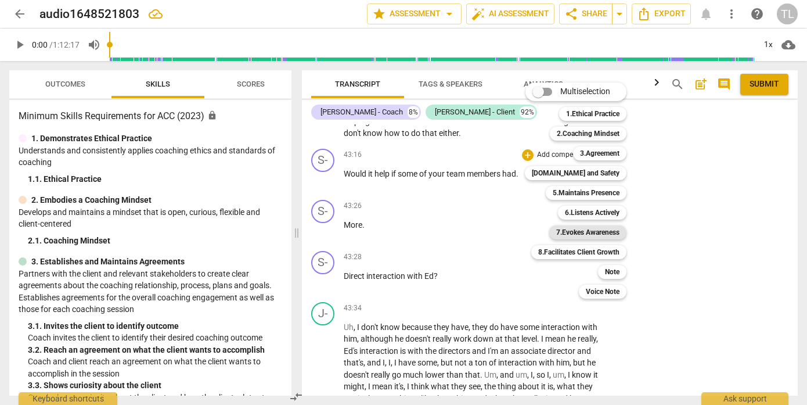
click at [592, 235] on b "7.Evokes Awareness" at bounding box center [587, 232] width 63 height 14
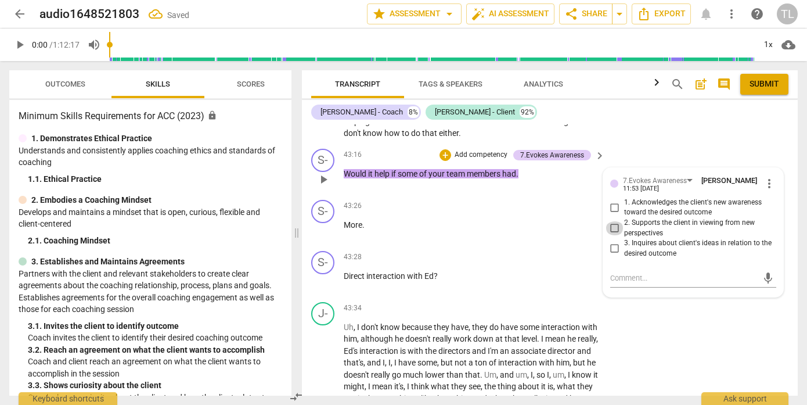
click at [615, 235] on input "2. Supports the client in viewing from new perspectives" at bounding box center [615, 228] width 19 height 14
click at [614, 235] on input "2. Supports the client in viewing from new perspectives" at bounding box center [615, 228] width 19 height 14
click at [633, 283] on textarea at bounding box center [683, 277] width 147 height 11
click at [762, 284] on span "send" at bounding box center [768, 278] width 13 height 13
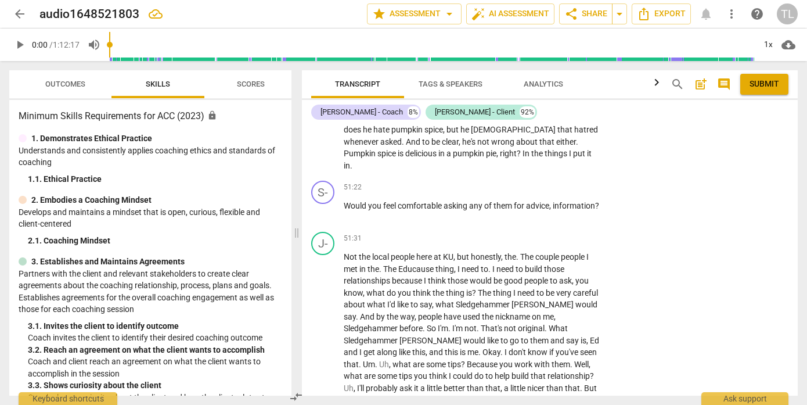
scroll to position [10955, 0]
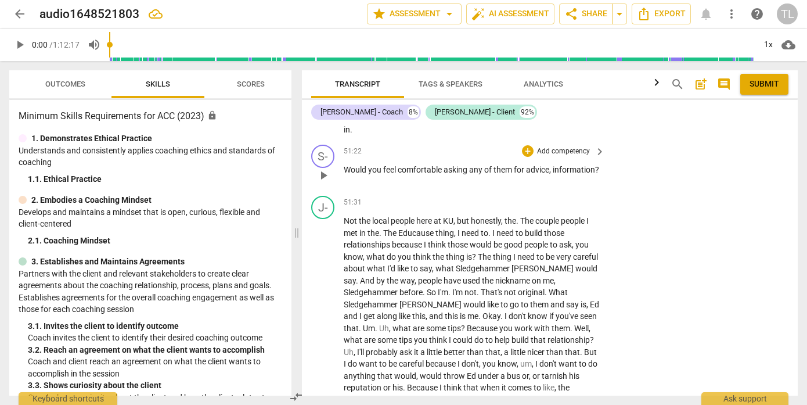
click at [577, 157] on p "Add competency" at bounding box center [563, 151] width 55 height 10
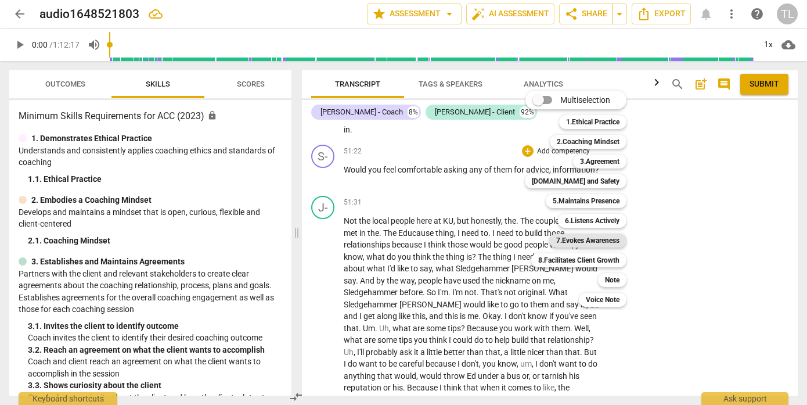
click at [588, 242] on b "7.Evokes Awareness" at bounding box center [587, 240] width 63 height 14
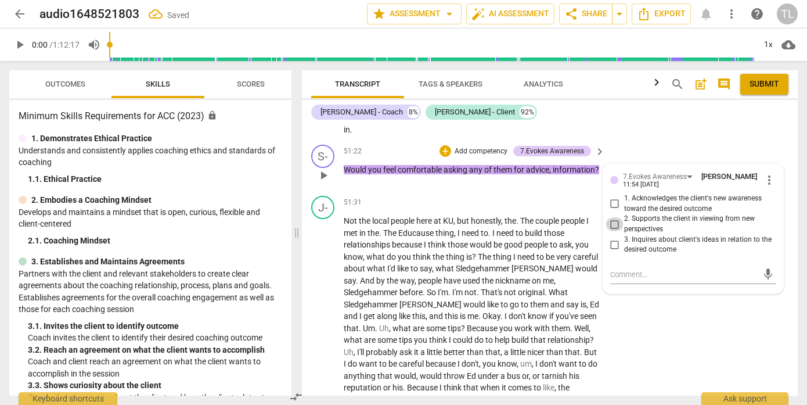
click at [610, 231] on input "2. Supports the client in viewing from new perspectives" at bounding box center [615, 224] width 19 height 14
click at [615, 251] on input "3. Inquires about client's ideas in relation to the desired outcome" at bounding box center [615, 244] width 19 height 14
click at [630, 280] on textarea at bounding box center [683, 274] width 147 height 11
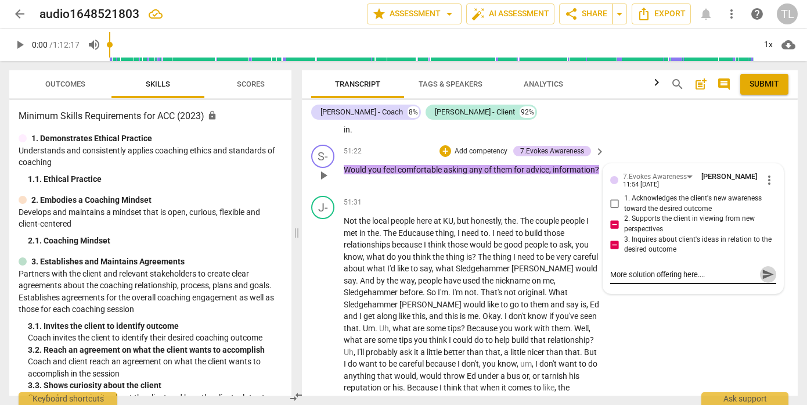
click at [763, 280] on span "send" at bounding box center [768, 274] width 13 height 13
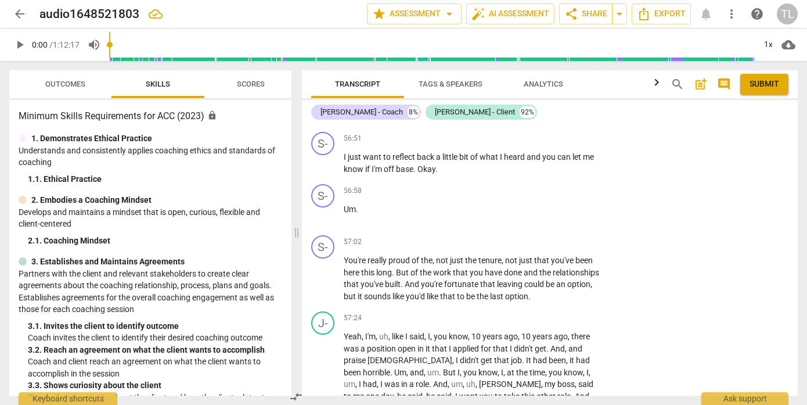
scroll to position [11961, 0]
click at [580, 247] on p "Add competency" at bounding box center [563, 242] width 55 height 10
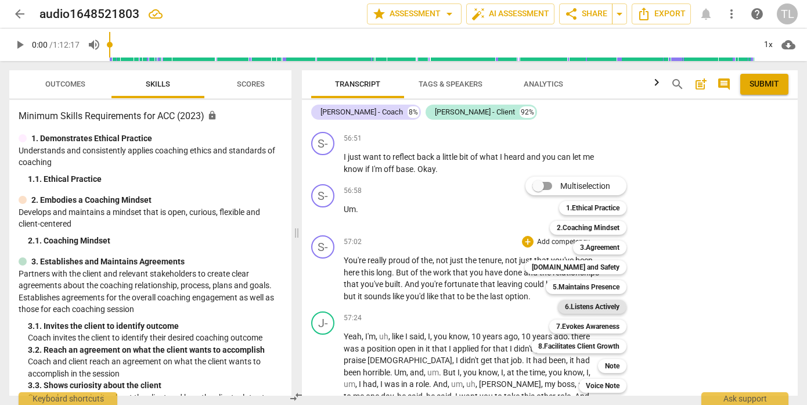
click at [599, 307] on b "6.Listens Actively" at bounding box center [592, 307] width 55 height 14
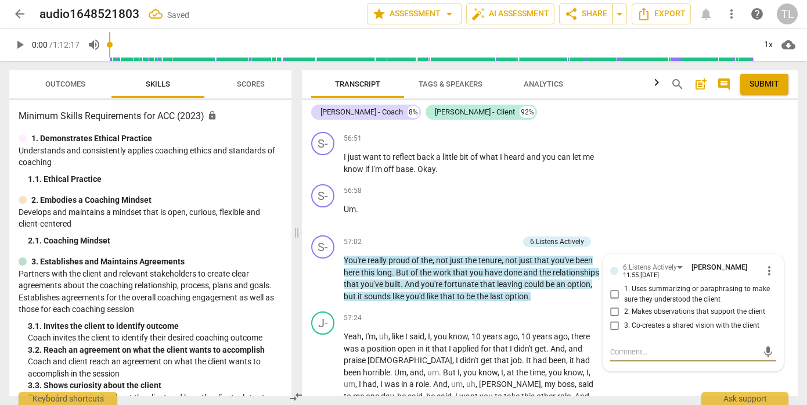
scroll to position [12101, 0]
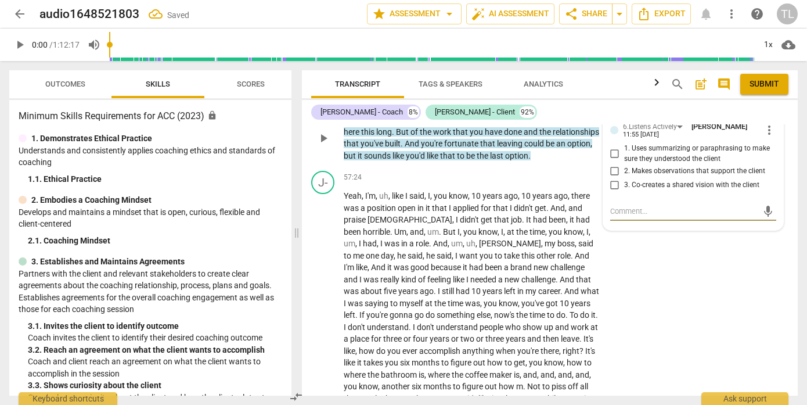
click at [613, 161] on input "1. Uses summarizing or paraphrasing to make sure they understood the client" at bounding box center [615, 154] width 19 height 14
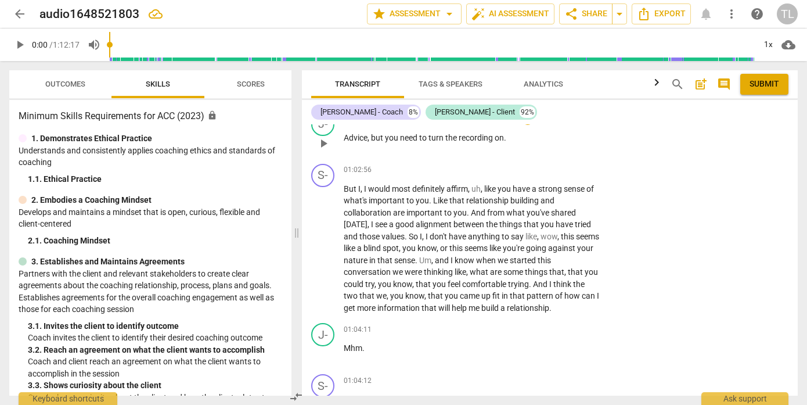
scroll to position [13349, 0]
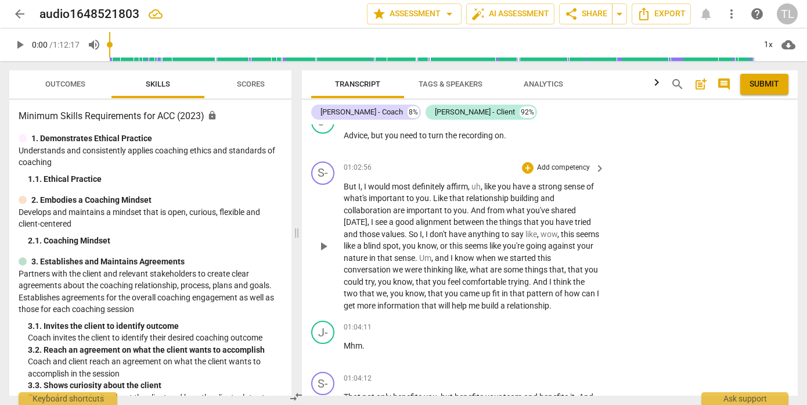
click at [585, 173] on p "Add competency" at bounding box center [563, 168] width 55 height 10
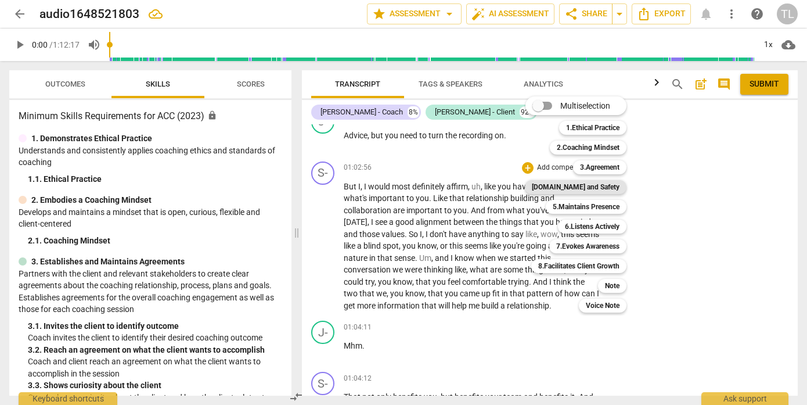
click at [582, 190] on b "[DOMAIN_NAME] and Safety" at bounding box center [576, 187] width 88 height 14
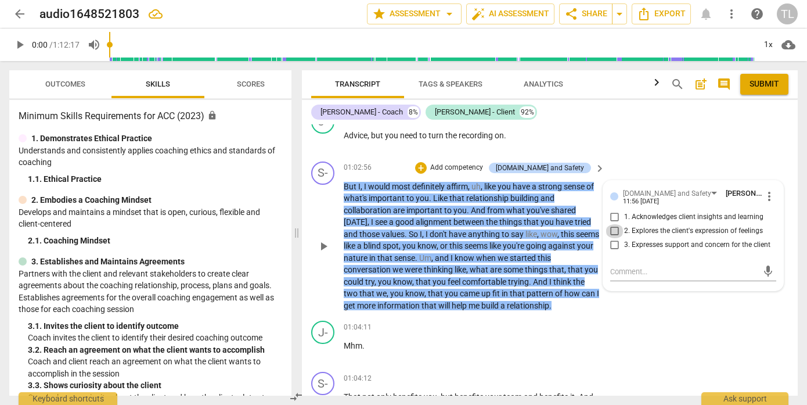
click at [614, 238] on input "2. Explores the client's expression of feelings" at bounding box center [615, 231] width 19 height 14
click at [611, 224] on input "1. Acknowledges client insights and learning" at bounding box center [615, 217] width 19 height 14
click at [484, 173] on p "Add competency" at bounding box center [456, 168] width 55 height 10
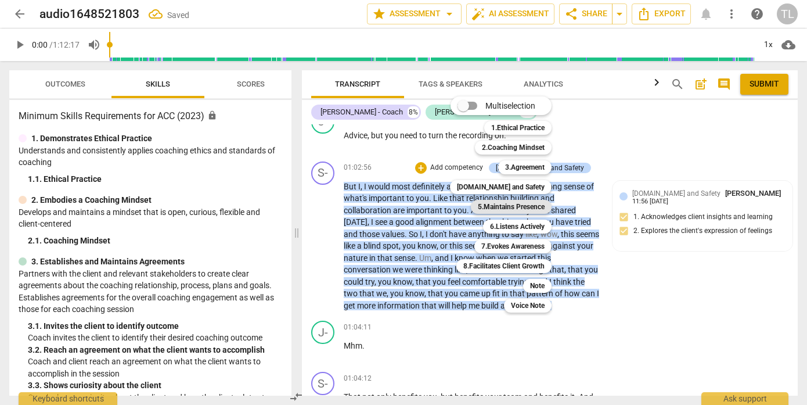
click at [519, 210] on b "5.Maintains Presence" at bounding box center [511, 207] width 67 height 14
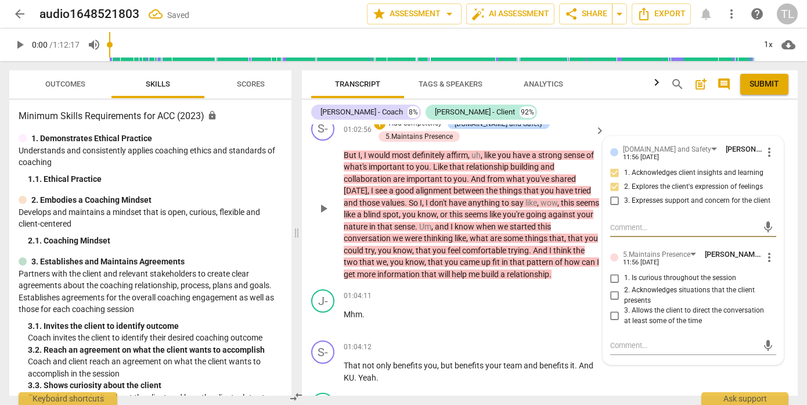
scroll to position [13395, 0]
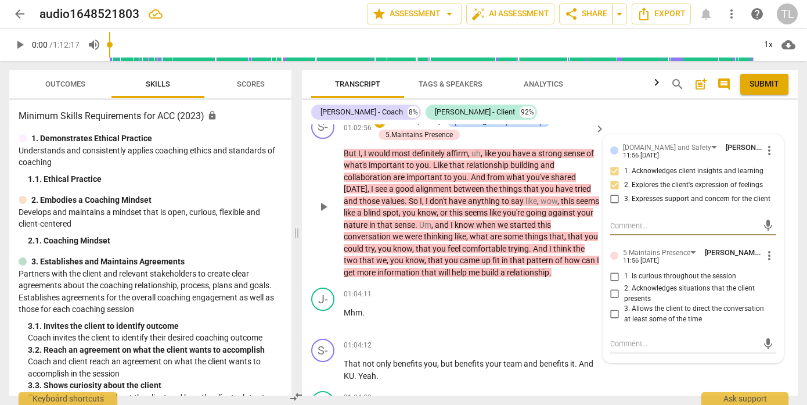
click at [765, 262] on span "more_vert" at bounding box center [769, 255] width 14 height 14
click at [777, 319] on li "Delete" at bounding box center [777, 314] width 40 height 22
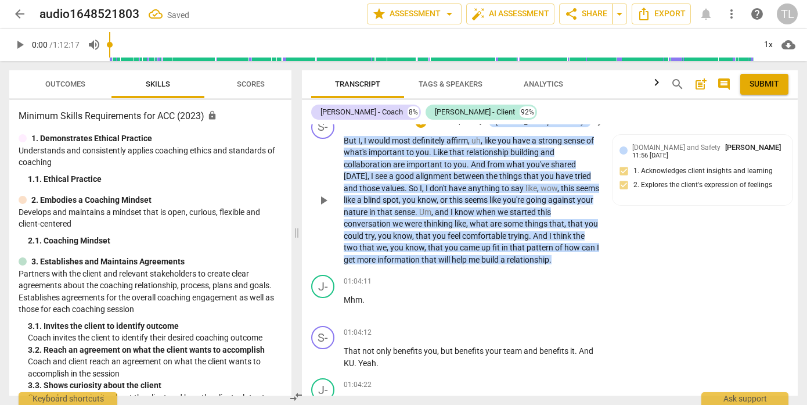
click at [484, 127] on p "Add competency" at bounding box center [456, 122] width 55 height 10
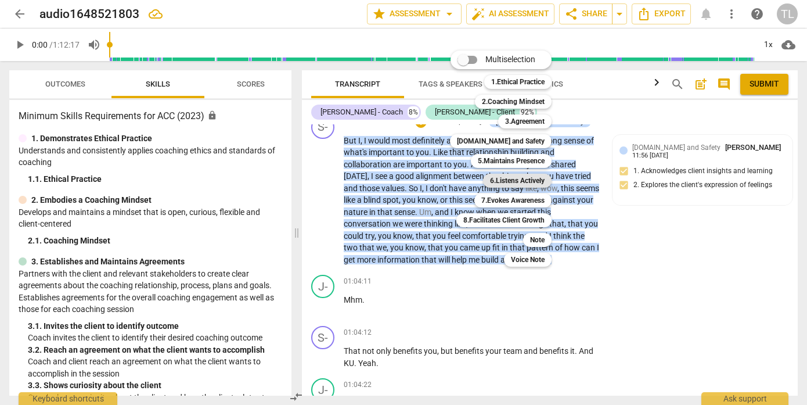
click at [511, 179] on b "6.Listens Actively" at bounding box center [517, 181] width 55 height 14
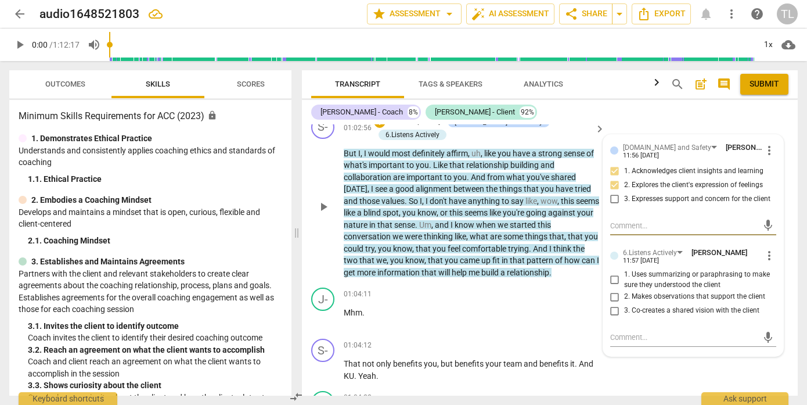
click at [613, 304] on input "2. Makes observations that support the client" at bounding box center [615, 297] width 19 height 14
click at [411, 127] on p "Add competency" at bounding box center [415, 122] width 55 height 10
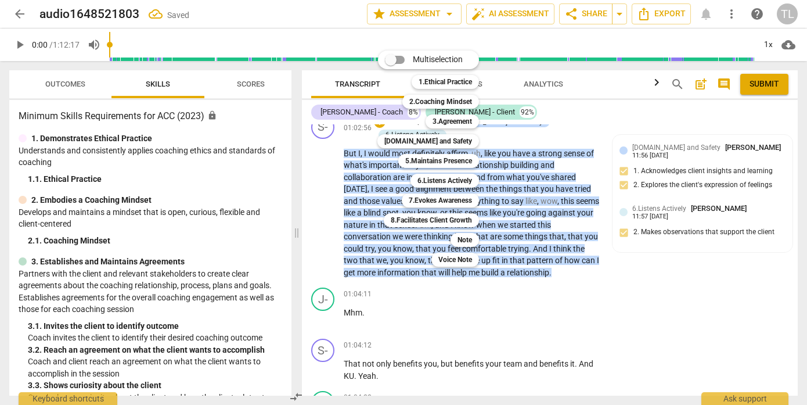
click at [569, 168] on div at bounding box center [403, 202] width 807 height 405
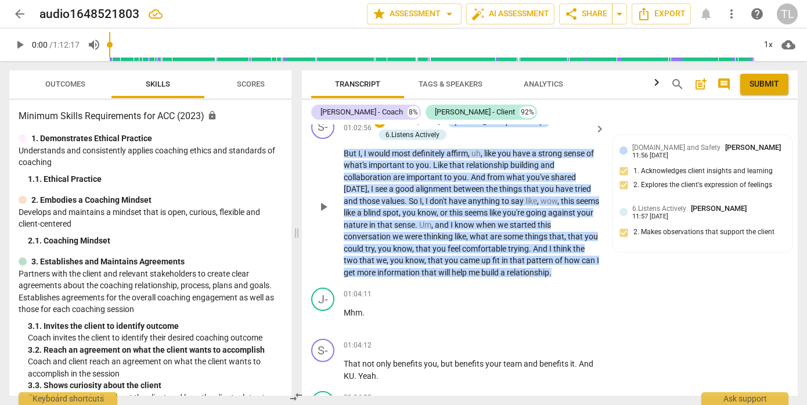
click at [421, 127] on p "Add competency" at bounding box center [415, 122] width 55 height 10
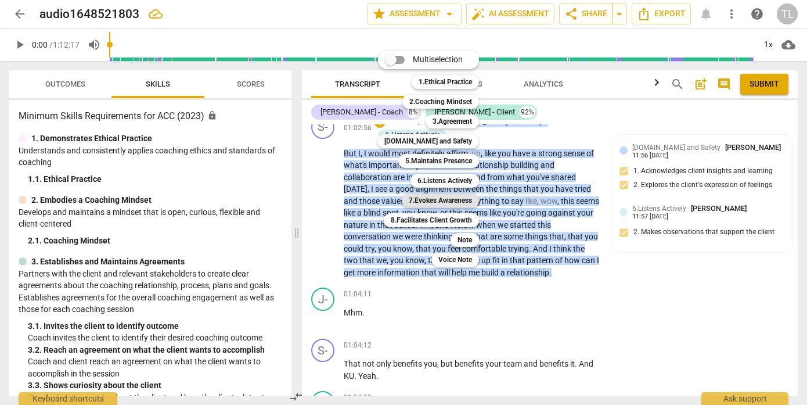
click at [445, 203] on b "7.Evokes Awareness" at bounding box center [440, 200] width 63 height 14
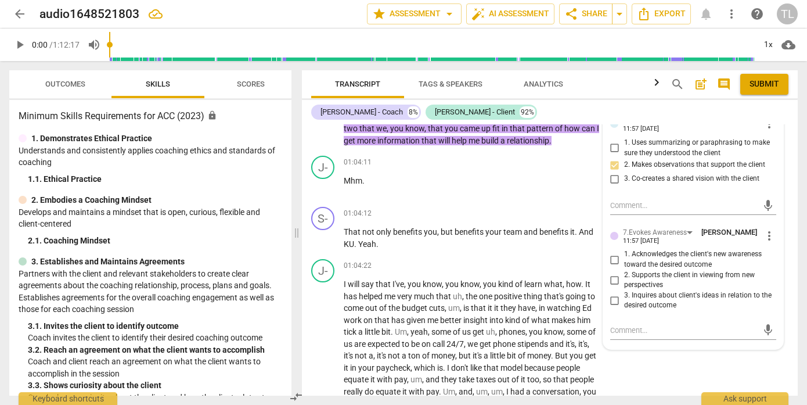
scroll to position [13508, 0]
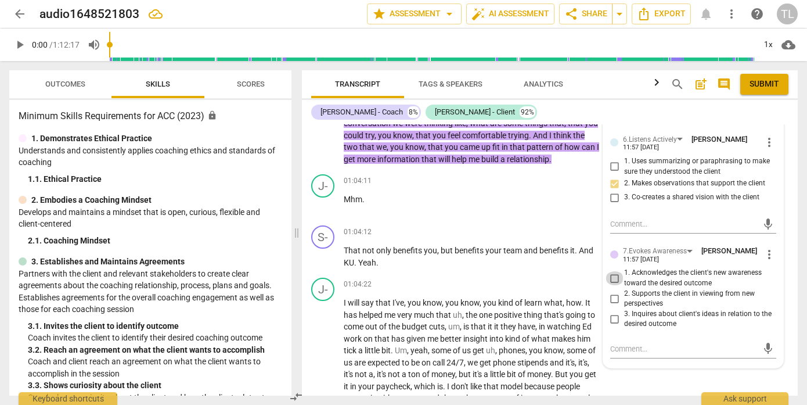
click at [608, 285] on input "1. Acknowledges the client's new awareness toward the desired outcome" at bounding box center [615, 278] width 19 height 14
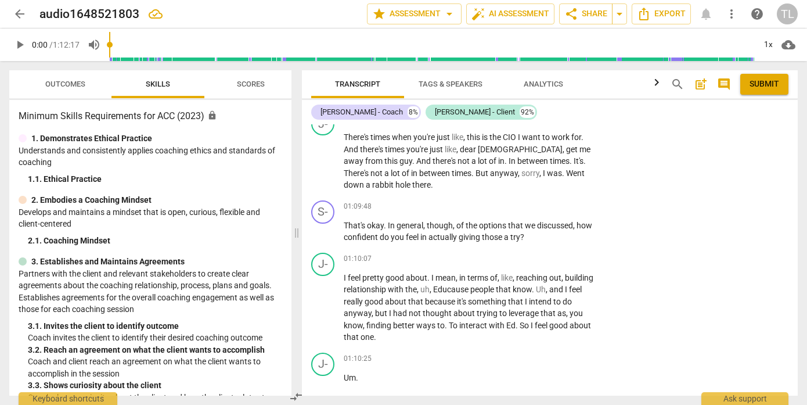
scroll to position [14666, 0]
click at [558, 211] on p "Add competency" at bounding box center [563, 206] width 55 height 10
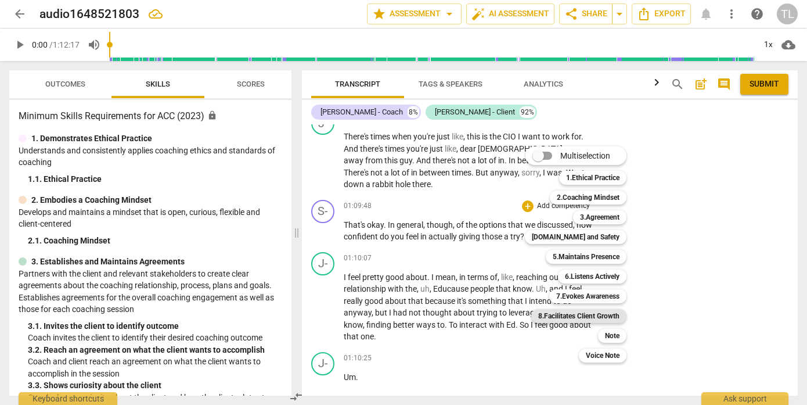
click at [591, 315] on b "8.Facilitates Client Growth" at bounding box center [578, 316] width 81 height 14
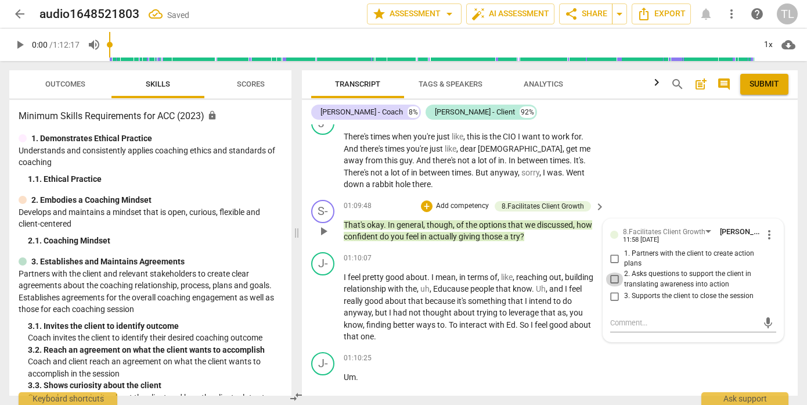
click at [615, 286] on input "2. Asks questions to support the client in translating awareness into action" at bounding box center [615, 279] width 19 height 14
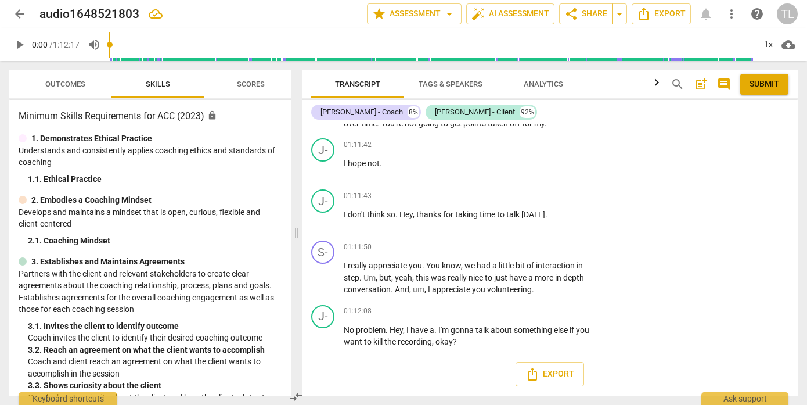
scroll to position [15381, 0]
click at [669, 16] on span "Export" at bounding box center [661, 14] width 49 height 14
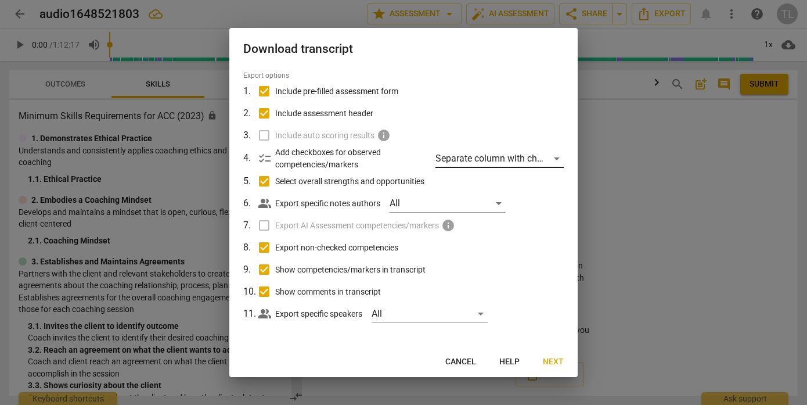
scroll to position [35, 0]
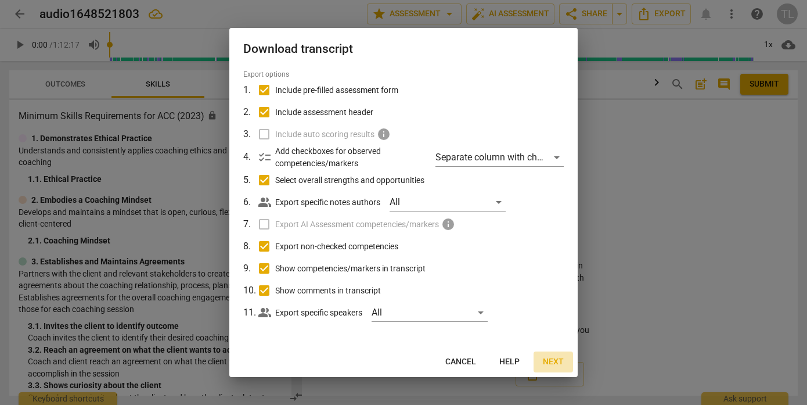
click at [553, 359] on span "Next" at bounding box center [553, 362] width 21 height 12
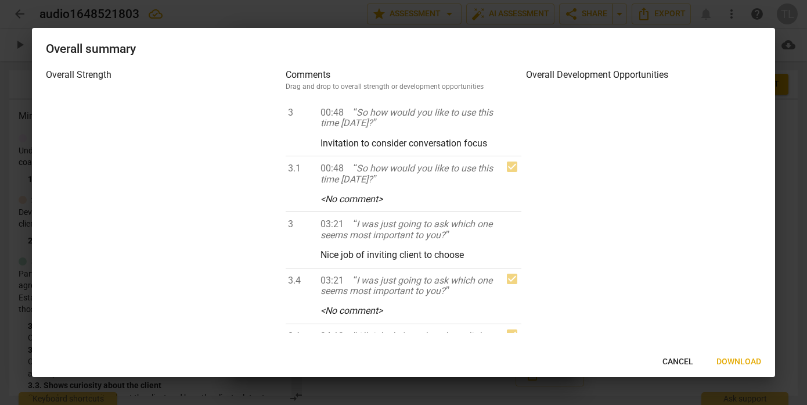
click at [722, 362] on span "Download" at bounding box center [738, 362] width 45 height 12
